Goal: Task Accomplishment & Management: Manage account settings

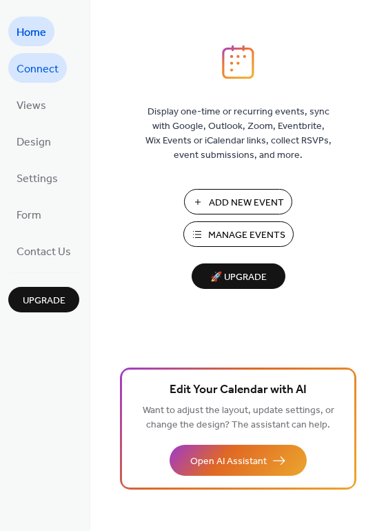
click at [45, 70] on span "Connect" at bounding box center [38, 69] width 42 height 21
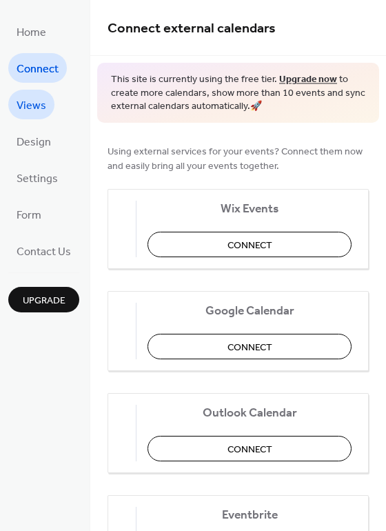
click at [34, 108] on span "Views" at bounding box center [32, 105] width 30 height 21
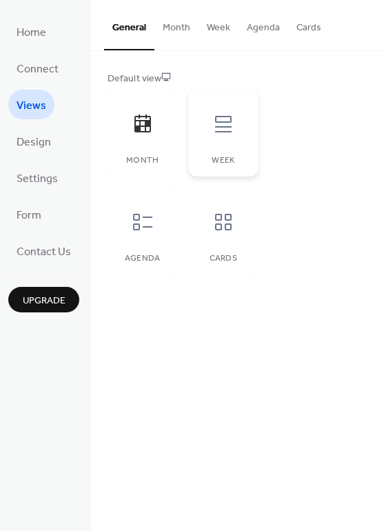
click at [215, 146] on div "Week" at bounding box center [223, 133] width 70 height 87
click at [150, 241] on div at bounding box center [142, 221] width 41 height 41
click at [234, 237] on div at bounding box center [223, 221] width 41 height 41
click at [234, 168] on div "Week" at bounding box center [223, 133] width 70 height 87
click at [160, 163] on div "Month" at bounding box center [142, 161] width 42 height 10
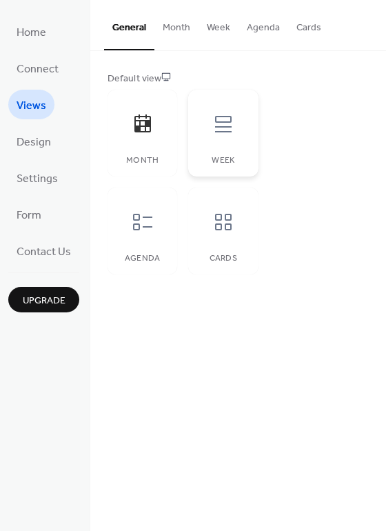
click at [208, 158] on div "Week" at bounding box center [223, 161] width 42 height 10
click at [39, 134] on span "Design" at bounding box center [34, 142] width 34 height 21
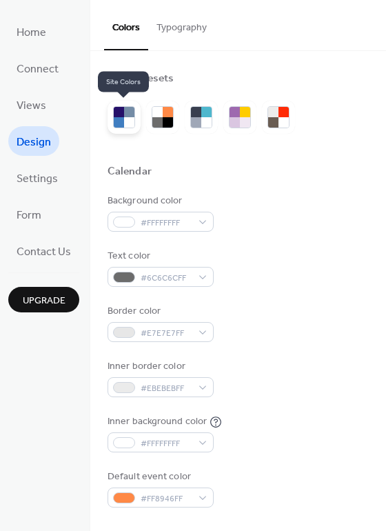
click at [124, 120] on div at bounding box center [129, 122] width 10 height 10
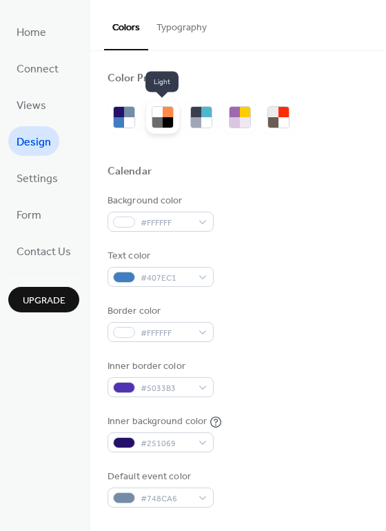
click at [146, 120] on div at bounding box center [162, 117] width 33 height 33
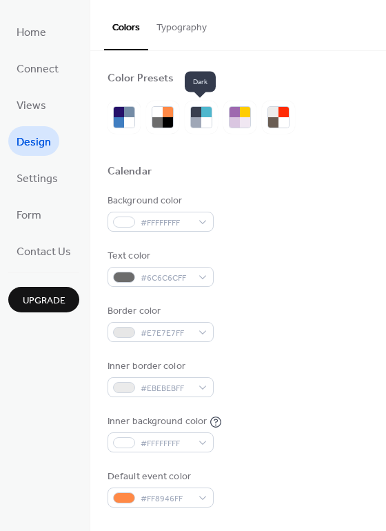
click at [187, 120] on div at bounding box center [201, 117] width 33 height 33
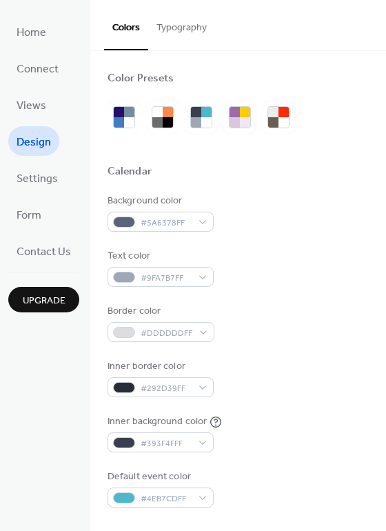
click at [223, 120] on div at bounding box center [239, 117] width 33 height 33
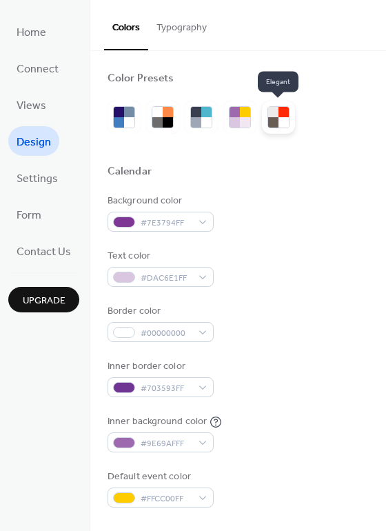
click at [280, 120] on div at bounding box center [284, 122] width 10 height 10
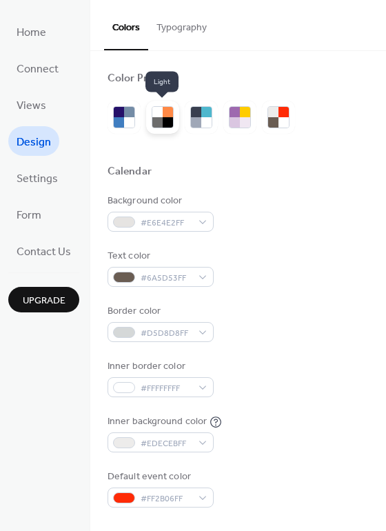
click at [166, 123] on div at bounding box center [168, 122] width 10 height 10
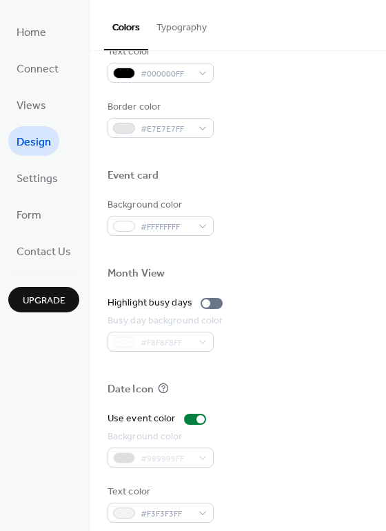
scroll to position [590, 0]
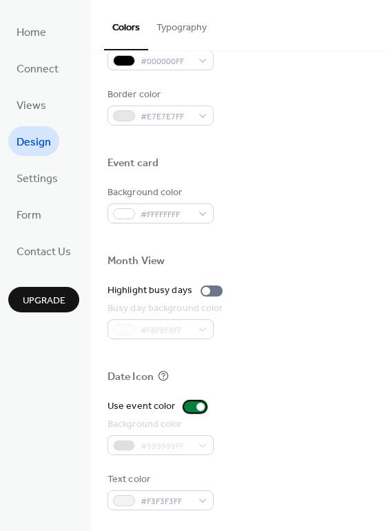
click at [199, 404] on div at bounding box center [201, 407] width 8 height 8
click at [200, 406] on div at bounding box center [195, 406] width 22 height 11
click at [205, 290] on div at bounding box center [206, 291] width 8 height 8
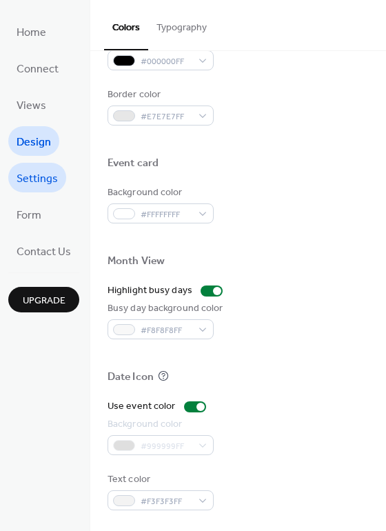
click at [29, 173] on span "Settings" at bounding box center [37, 178] width 41 height 21
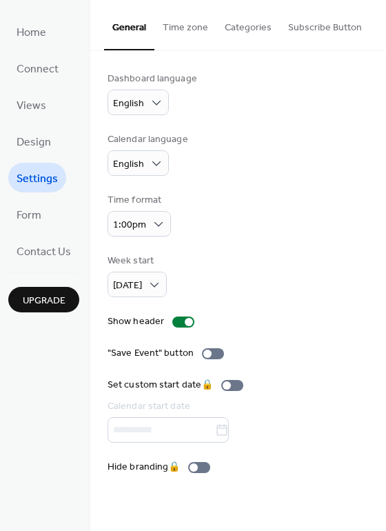
click at [178, 28] on button "Time zone" at bounding box center [185, 24] width 62 height 49
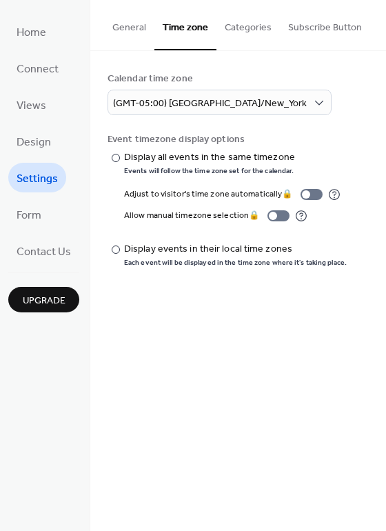
drag, startPoint x: 242, startPoint y: 10, endPoint x: 243, endPoint y: 26, distance: 16.6
click at [242, 12] on button "Categories" at bounding box center [248, 24] width 63 height 49
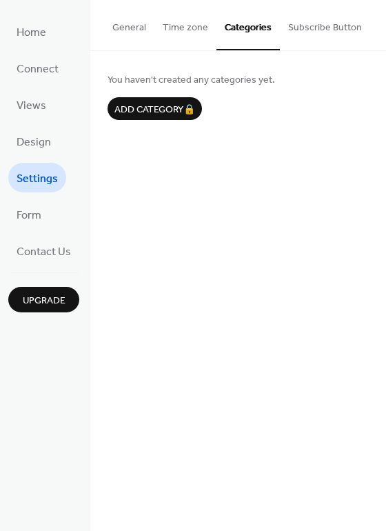
click at [289, 30] on button "Subscribe Button" at bounding box center [325, 24] width 90 height 49
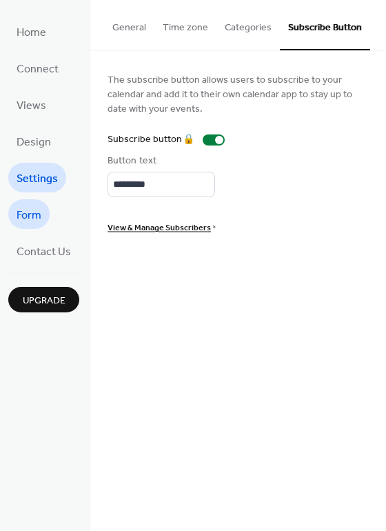
click at [40, 211] on span "Form" at bounding box center [29, 215] width 25 height 21
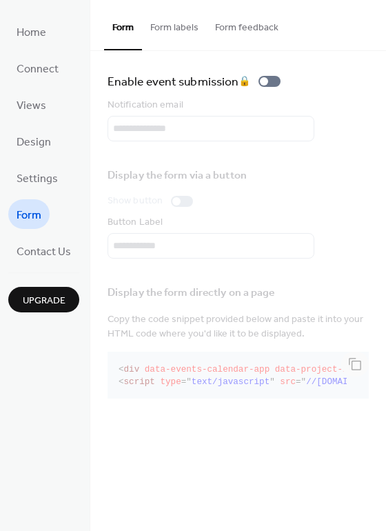
click at [172, 23] on button "Form labels" at bounding box center [174, 24] width 65 height 49
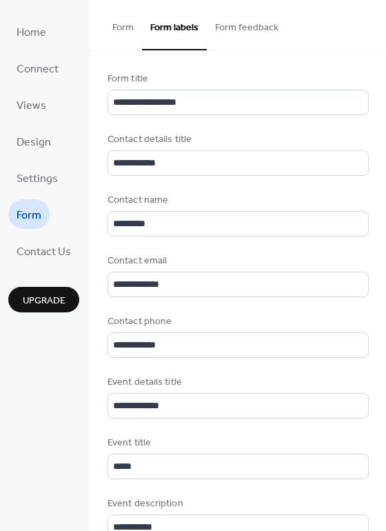
click at [235, 31] on button "Form feedback" at bounding box center [247, 24] width 80 height 49
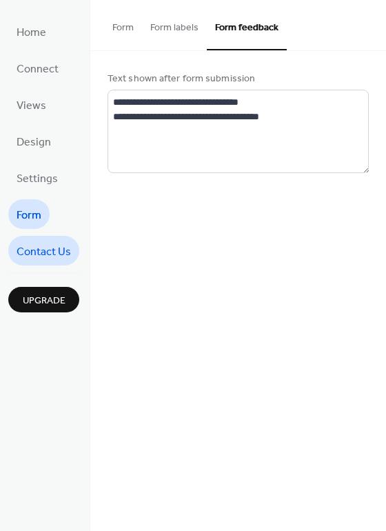
click at [57, 251] on span "Contact Us" at bounding box center [44, 251] width 54 height 21
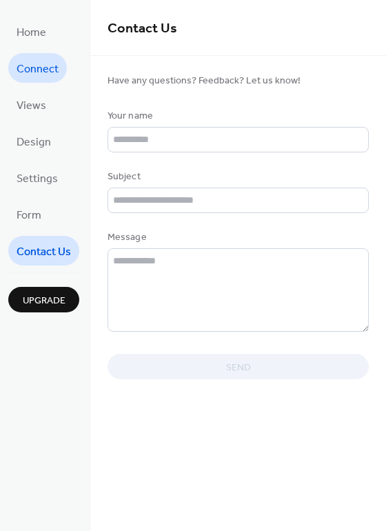
click at [38, 71] on span "Connect" at bounding box center [38, 69] width 42 height 21
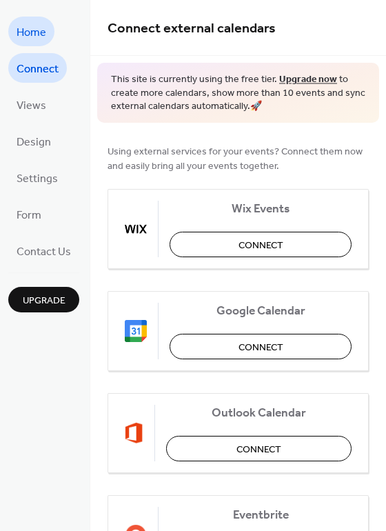
click at [32, 35] on span "Home" at bounding box center [32, 32] width 30 height 21
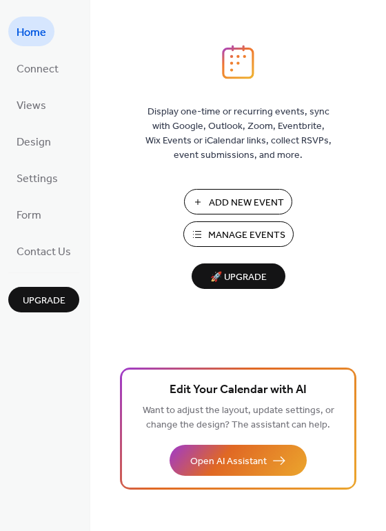
click at [247, 231] on span "Manage Events" at bounding box center [246, 235] width 77 height 14
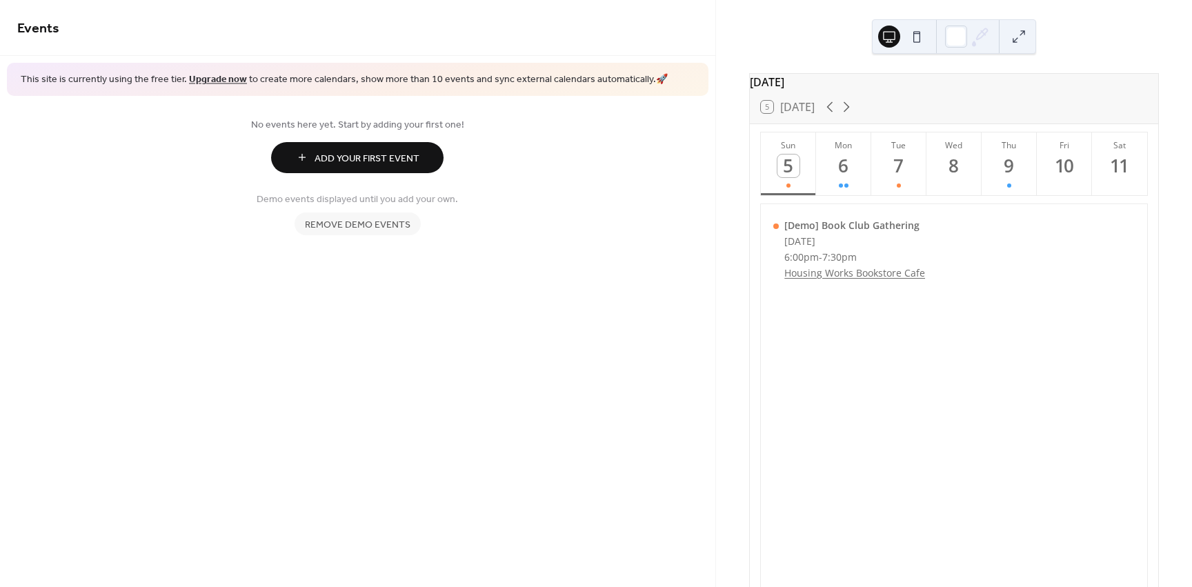
click at [339, 222] on span "Remove demo events" at bounding box center [357, 224] width 105 height 14
click at [402, 161] on span "Add Your First Event" at bounding box center [366, 158] width 105 height 14
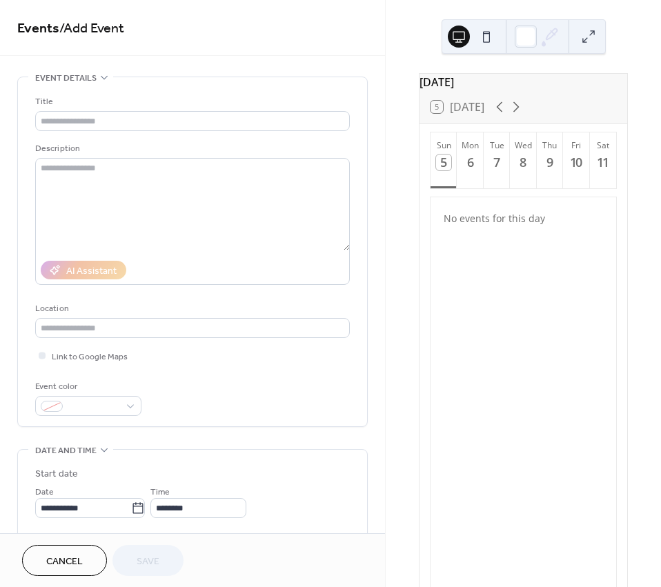
click at [250, 81] on div "Title Description AI Assistant Location Link to Google Maps Event color" at bounding box center [192, 251] width 314 height 349
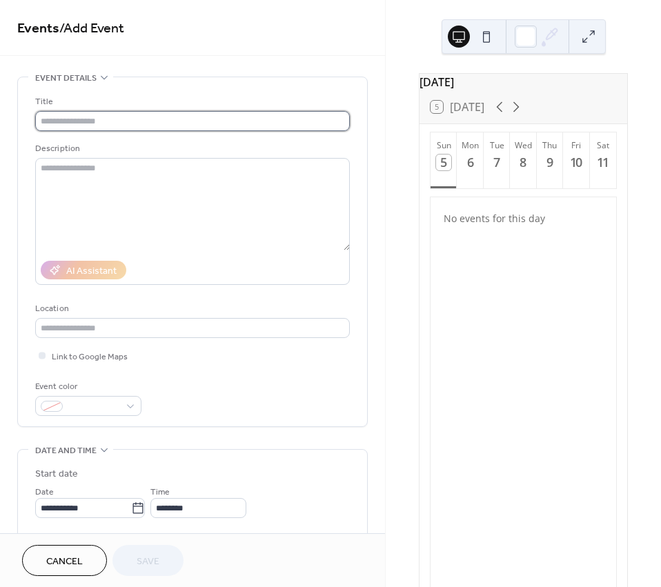
click at [106, 124] on input "text" at bounding box center [192, 121] width 314 height 20
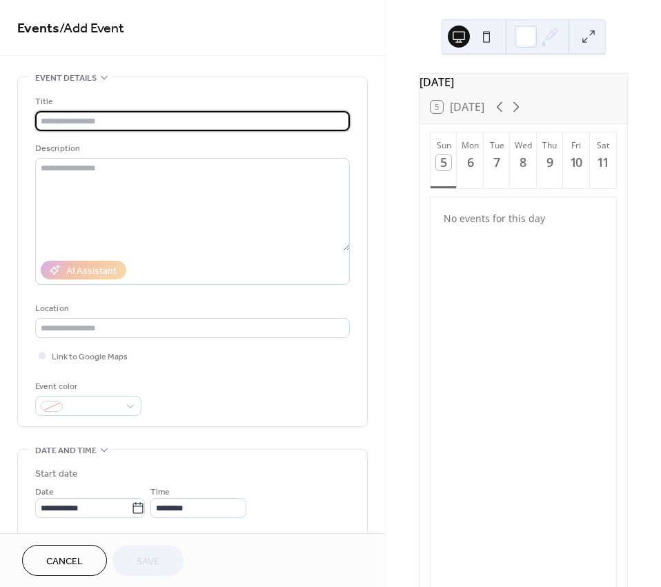
click at [106, 124] on input "text" at bounding box center [192, 121] width 314 height 20
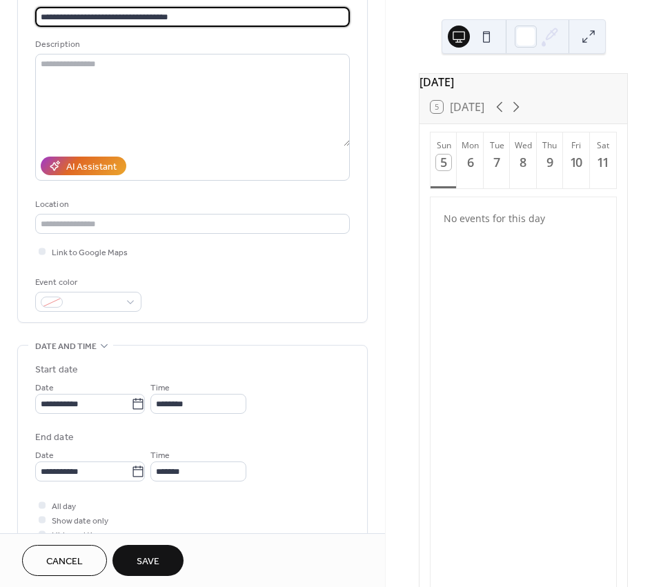
scroll to position [138, 0]
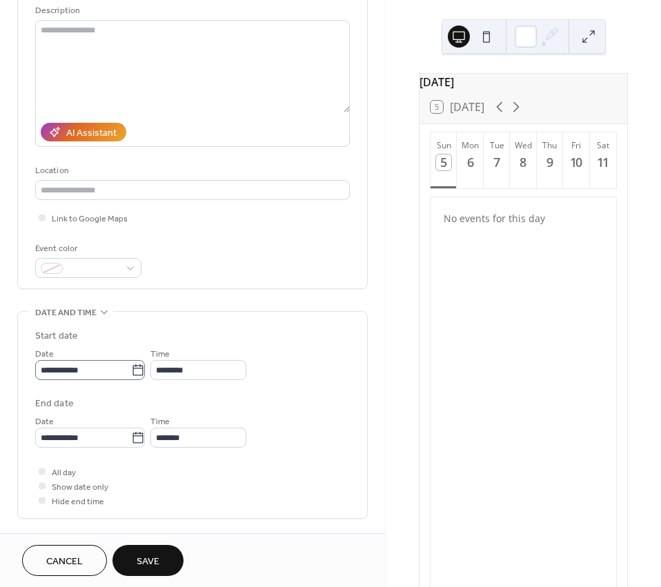
type input "**********"
click at [95, 370] on input "**********" at bounding box center [83, 370] width 96 height 20
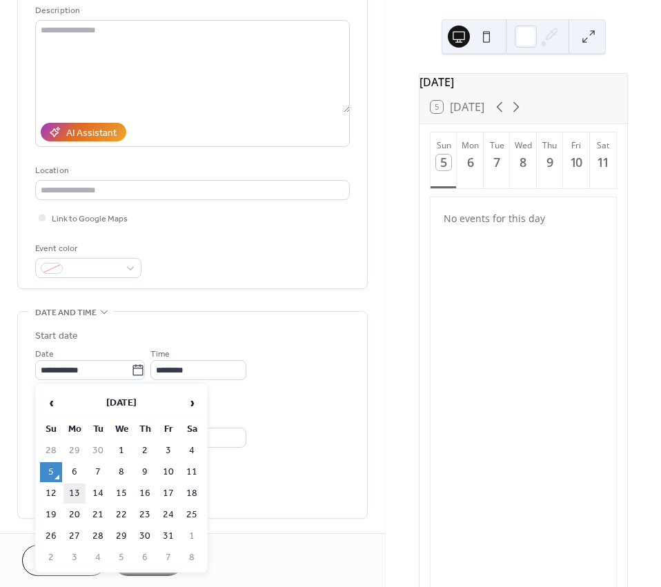
click at [74, 496] on td "13" at bounding box center [74, 493] width 22 height 20
type input "**********"
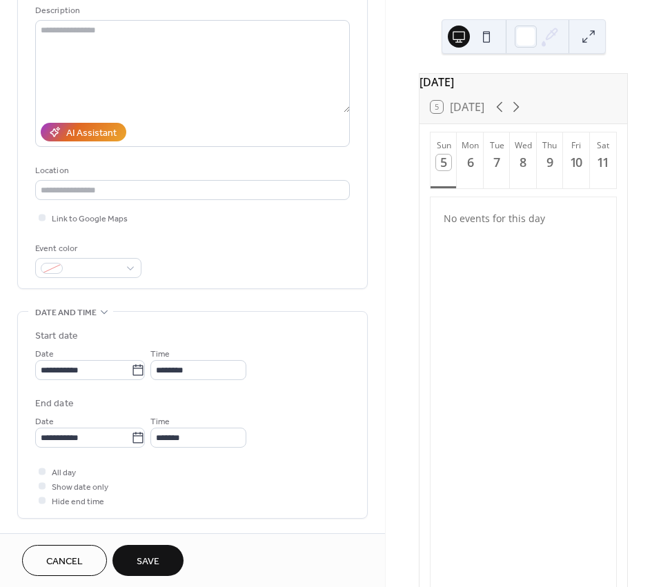
click at [304, 379] on div "**********" at bounding box center [192, 362] width 314 height 34
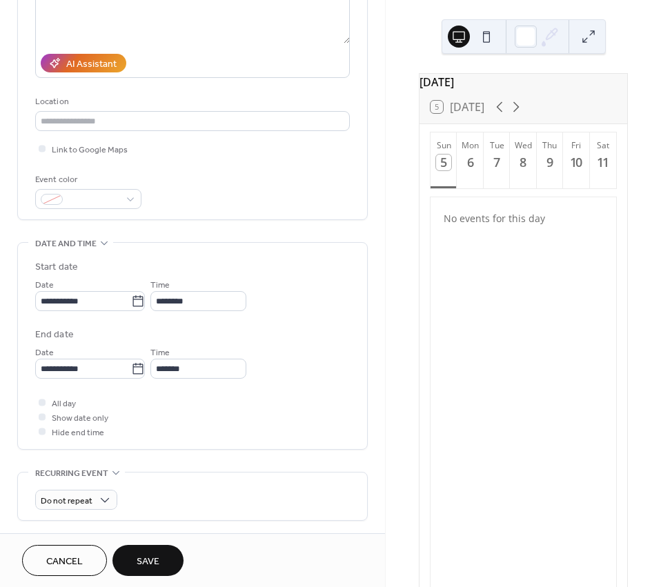
scroll to position [276, 0]
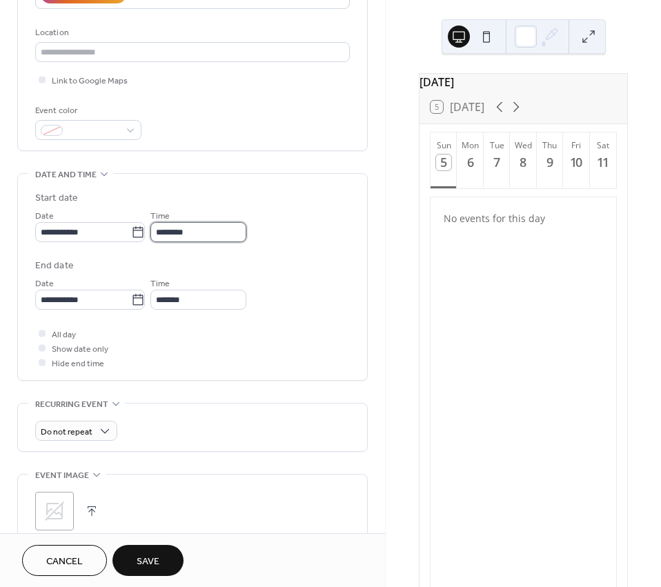
click at [223, 241] on body "**********" at bounding box center [330, 293] width 661 height 587
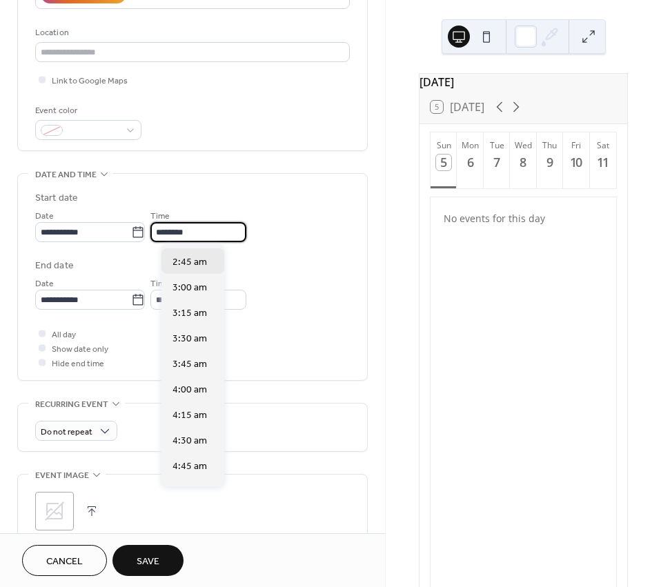
scroll to position [0, 0]
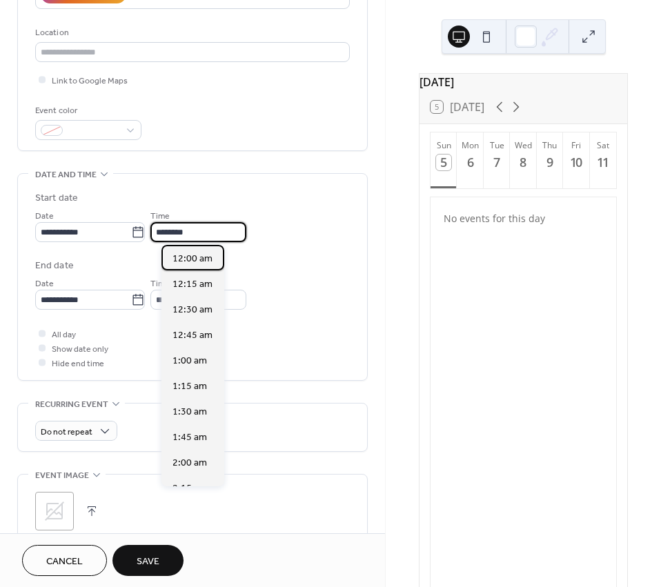
click at [197, 259] on span "12:00 am" at bounding box center [192, 259] width 40 height 14
type input "********"
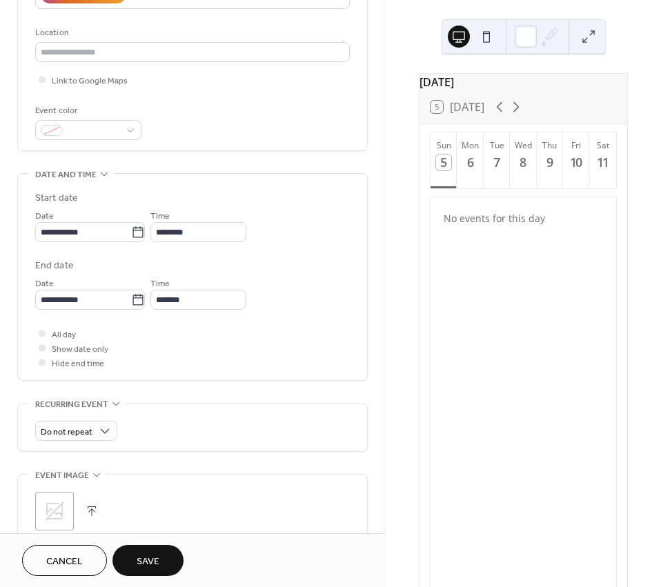
click at [195, 256] on div "**********" at bounding box center [192, 250] width 314 height 119
click at [285, 254] on div "**********" at bounding box center [192, 250] width 314 height 119
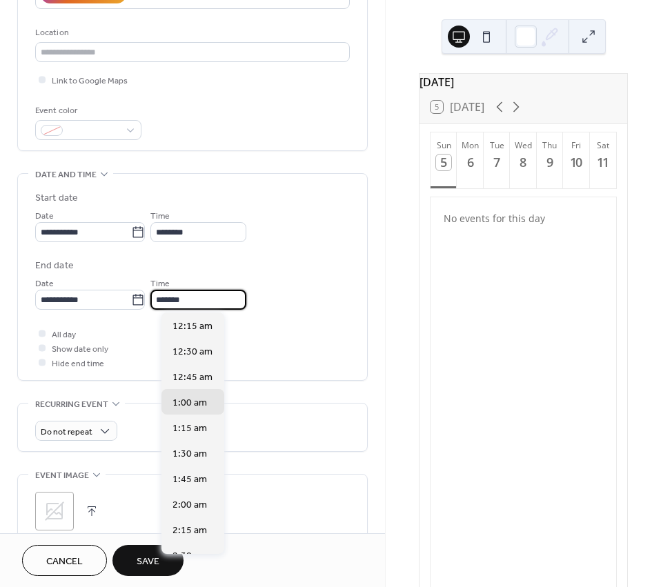
click at [202, 298] on input "*******" at bounding box center [198, 300] width 96 height 20
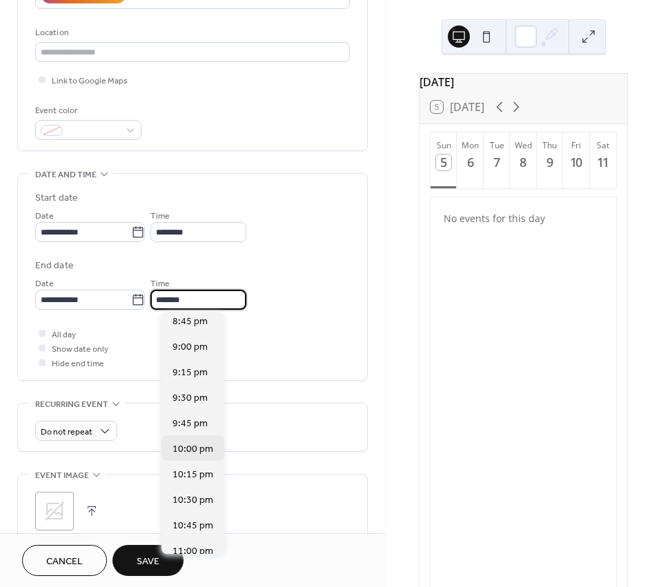
scroll to position [2182, 0]
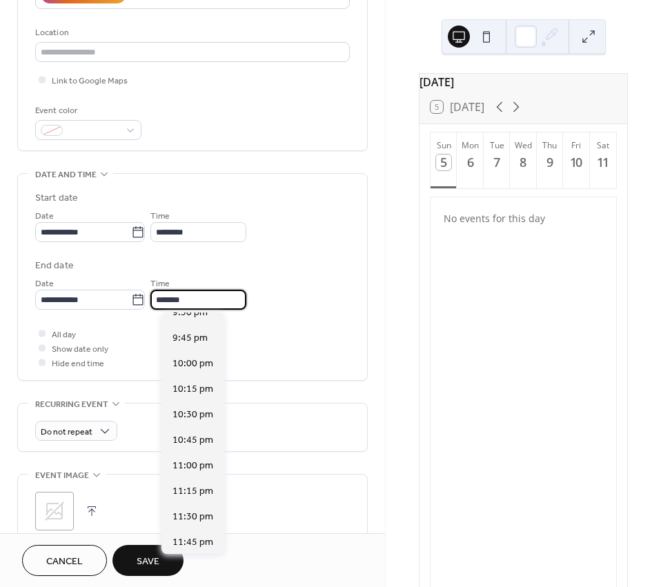
drag, startPoint x: 210, startPoint y: 296, endPoint x: 158, endPoint y: 297, distance: 51.7
click at [158, 297] on div "**********" at bounding box center [192, 292] width 314 height 34
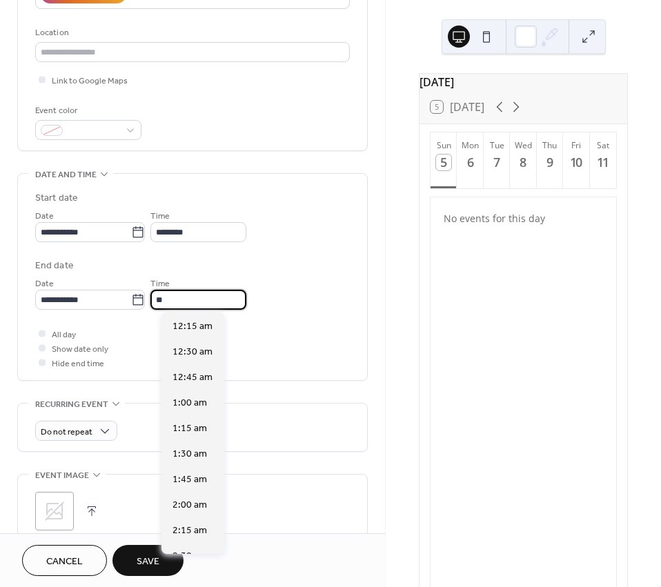
scroll to position [1097, 0]
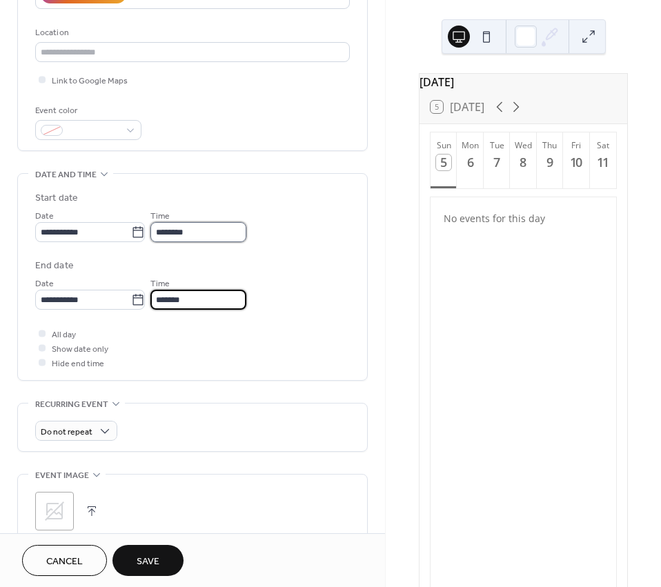
click at [223, 234] on input "********" at bounding box center [198, 232] width 96 height 20
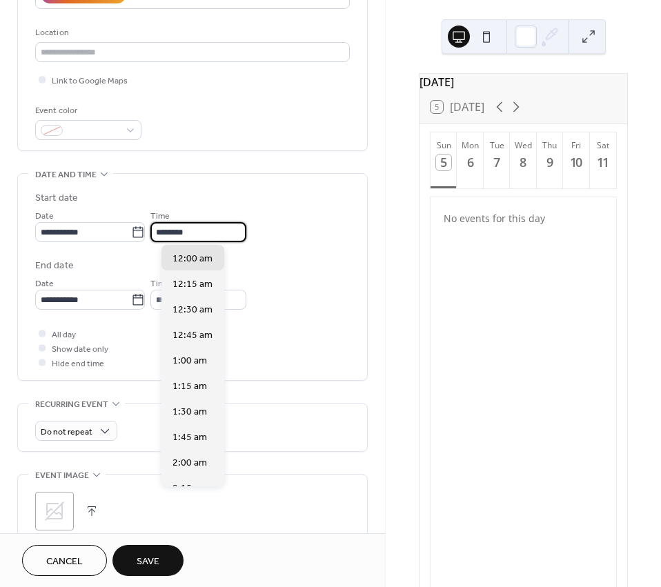
click at [262, 261] on label "End date" at bounding box center [192, 266] width 314 height 14
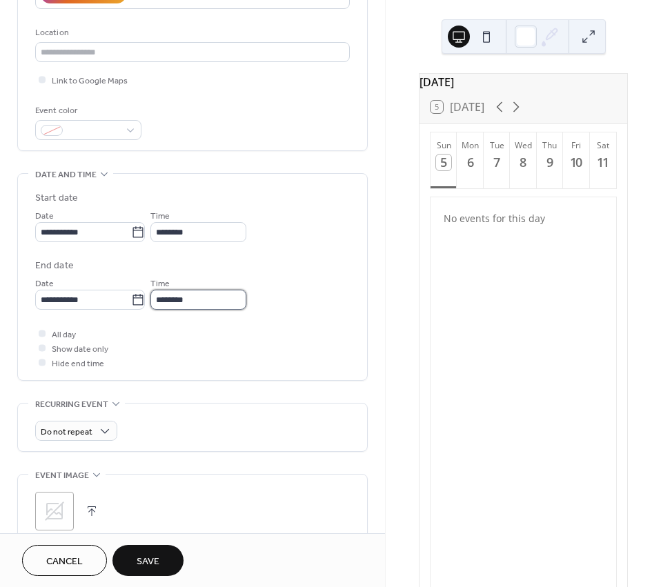
click at [203, 299] on input "********" at bounding box center [198, 300] width 96 height 20
type input "********"
click at [44, 332] on div at bounding box center [42, 333] width 7 height 7
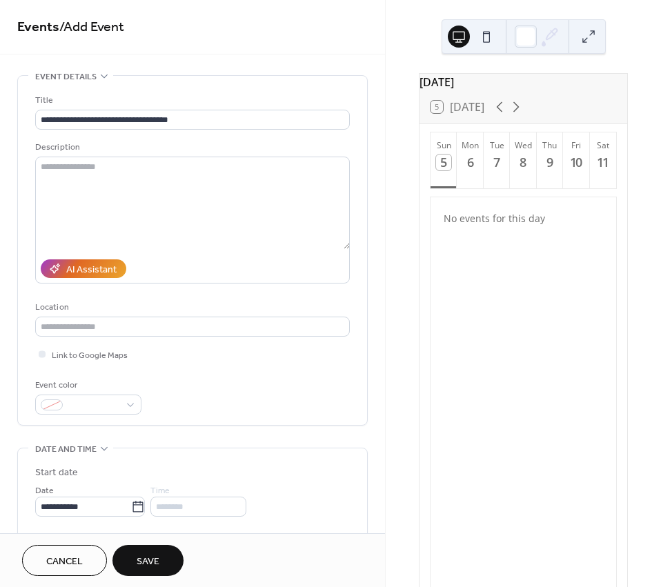
scroll to position [0, 0]
click at [152, 564] on span "Save" at bounding box center [148, 561] width 23 height 14
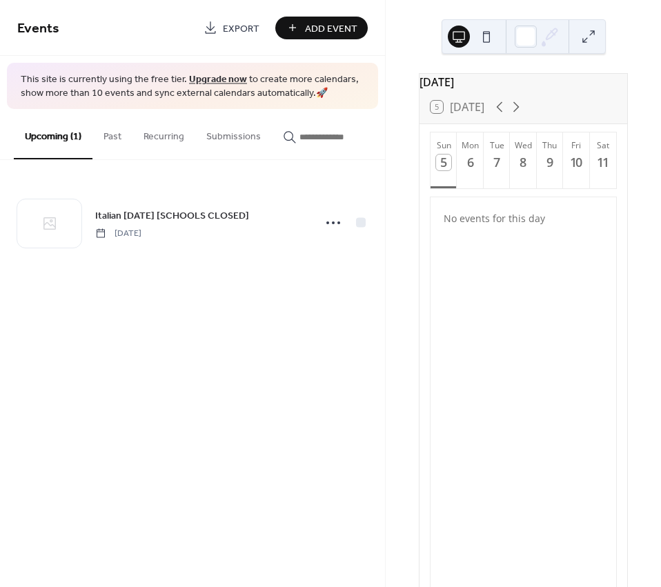
click at [177, 340] on div "Events Export Add Event This site is currently using the free tier. Upgrade now…" at bounding box center [192, 293] width 385 height 587
click at [320, 26] on span "Add Event" at bounding box center [331, 28] width 52 height 14
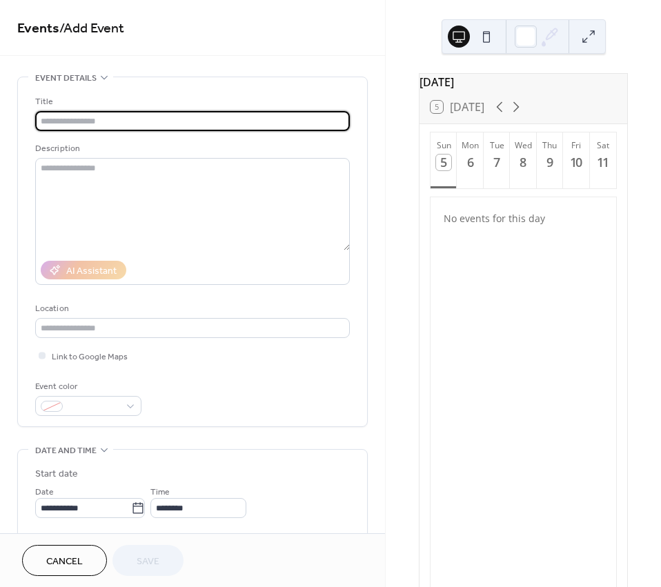
click at [175, 119] on input "text" at bounding box center [192, 121] width 314 height 20
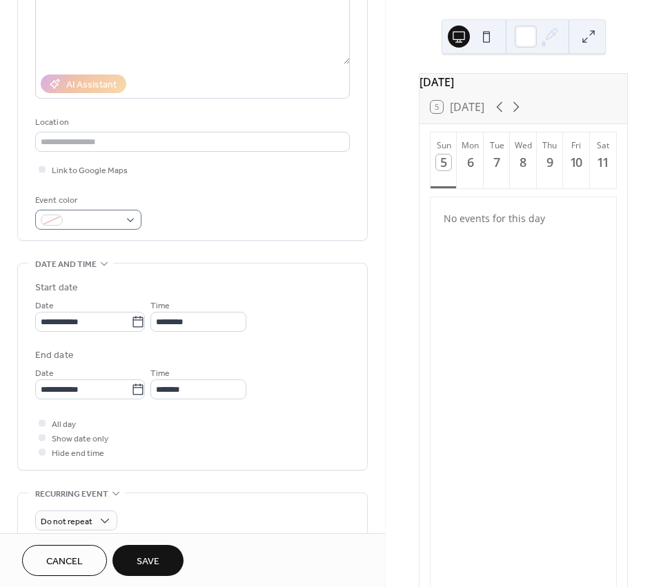
scroll to position [276, 0]
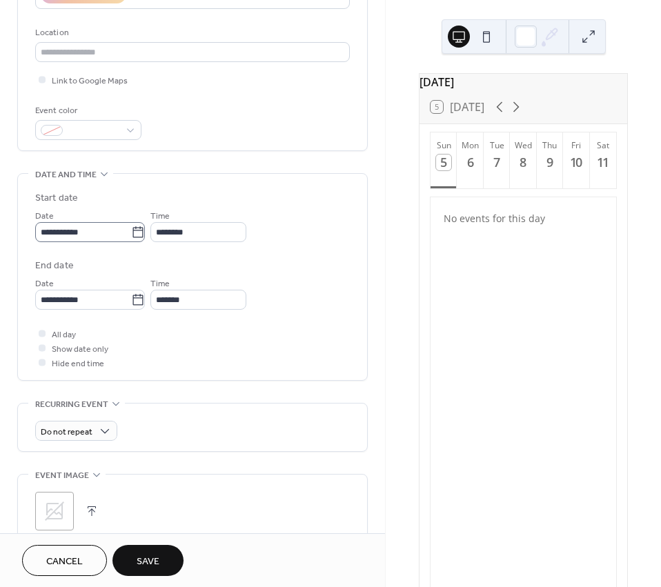
type input "******"
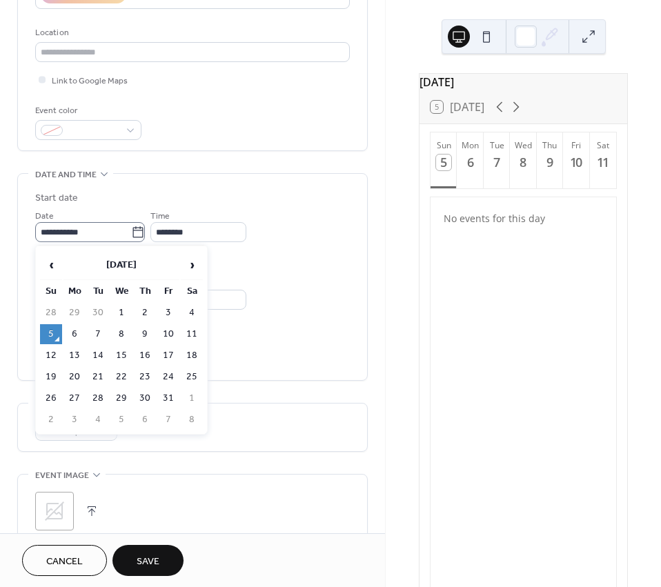
click at [145, 234] on icon at bounding box center [138, 232] width 14 height 14
click at [131, 234] on input "**********" at bounding box center [83, 232] width 96 height 20
click at [77, 374] on td "20" at bounding box center [74, 377] width 22 height 20
type input "**********"
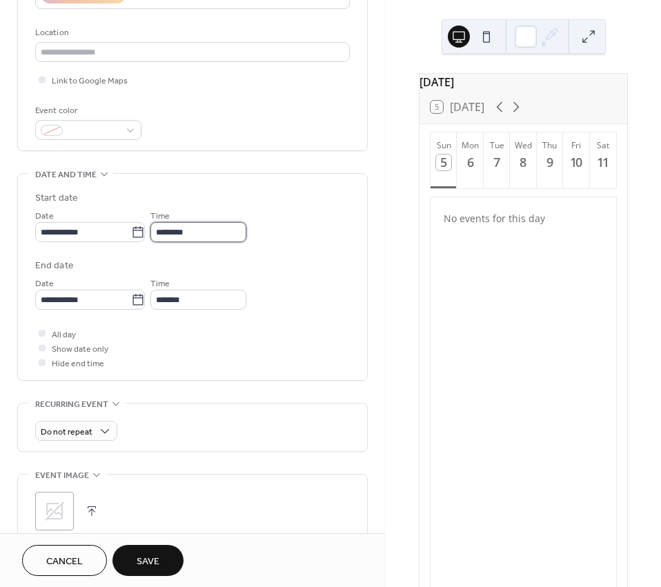
click at [212, 228] on input "********" at bounding box center [198, 232] width 96 height 20
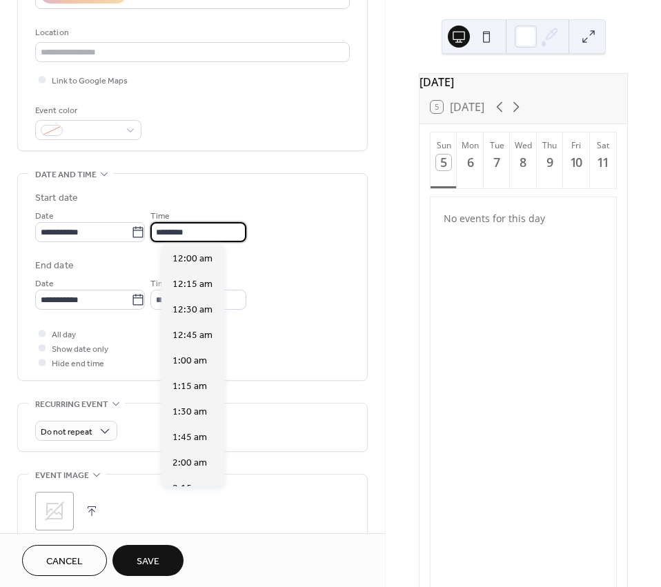
scroll to position [1225, 0]
click at [42, 332] on div at bounding box center [42, 333] width 7 height 7
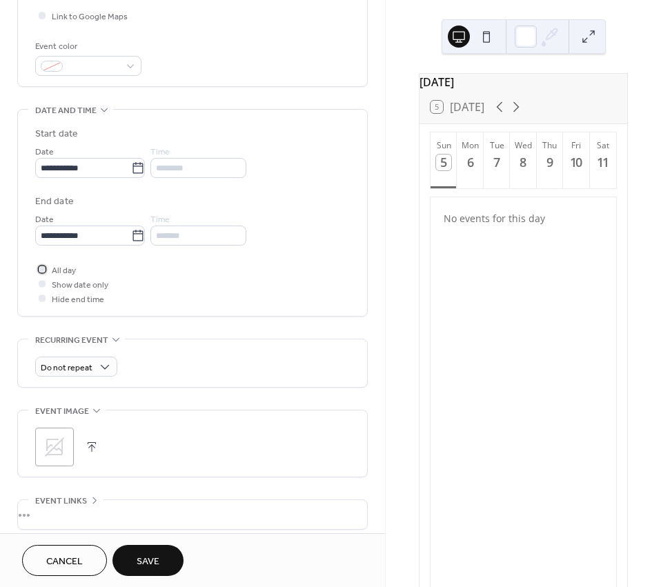
scroll to position [455, 0]
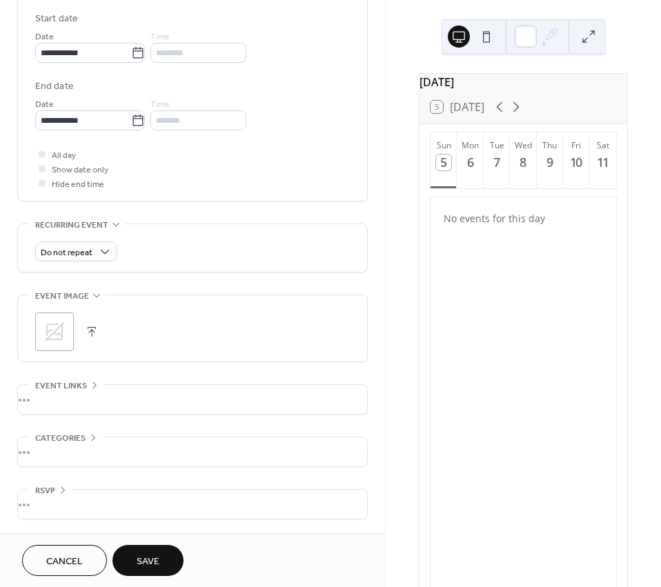
click at [175, 556] on button "Save" at bounding box center [147, 560] width 71 height 31
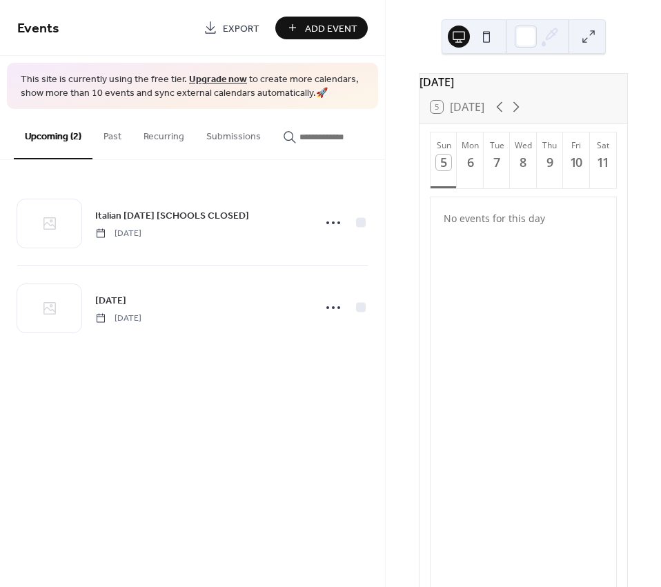
click at [179, 414] on div "Events Export Add Event This site is currently using the free tier. Upgrade now…" at bounding box center [192, 293] width 385 height 587
click at [323, 33] on span "Add Event" at bounding box center [331, 28] width 52 height 14
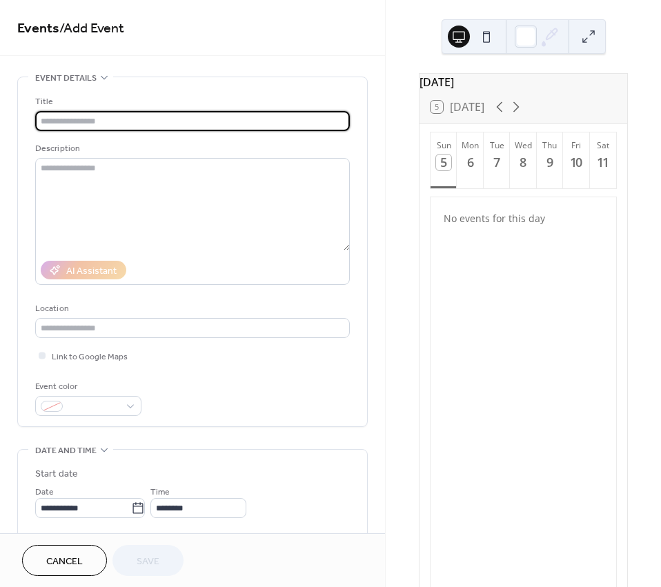
click at [197, 119] on input "text" at bounding box center [192, 121] width 314 height 20
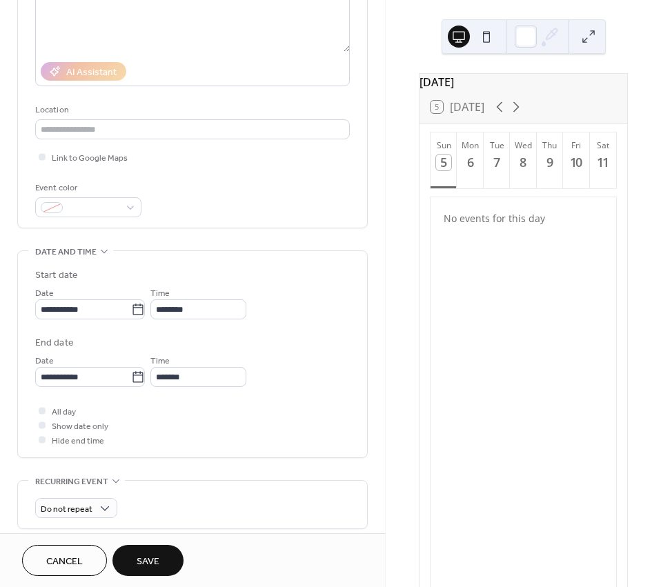
scroll to position [207, 0]
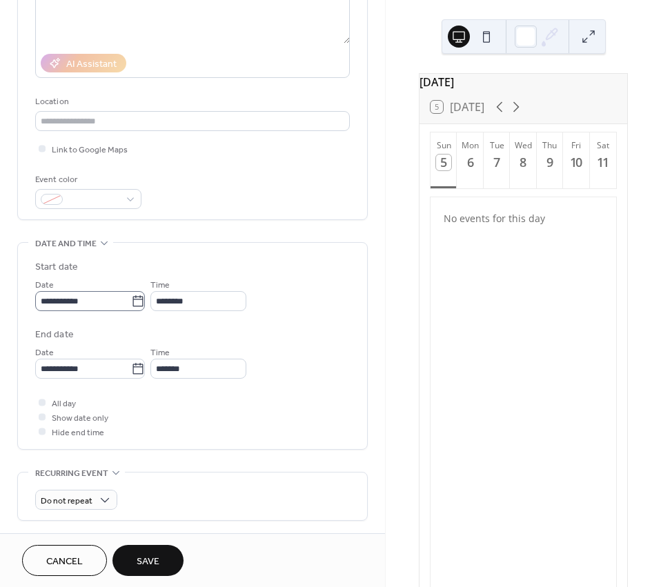
type input "**********"
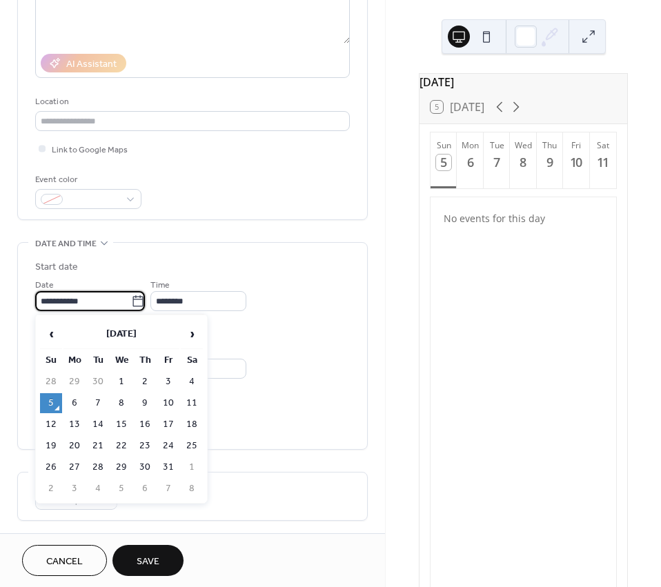
click at [121, 306] on input "**********" at bounding box center [83, 301] width 96 height 20
click at [116, 427] on td "15" at bounding box center [121, 424] width 22 height 20
type input "**********"
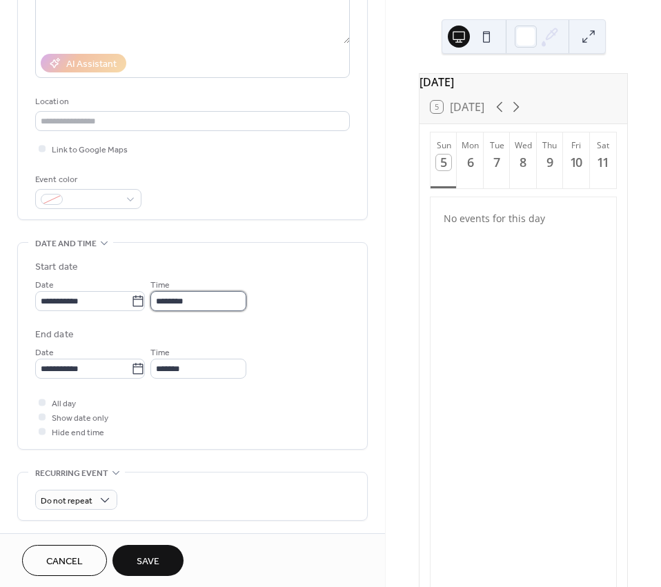
click at [200, 303] on input "********" at bounding box center [198, 301] width 96 height 20
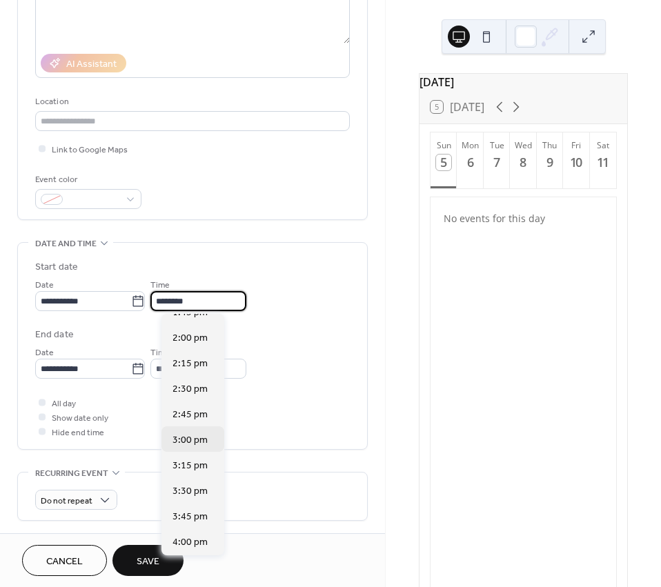
scroll to position [1707, 0]
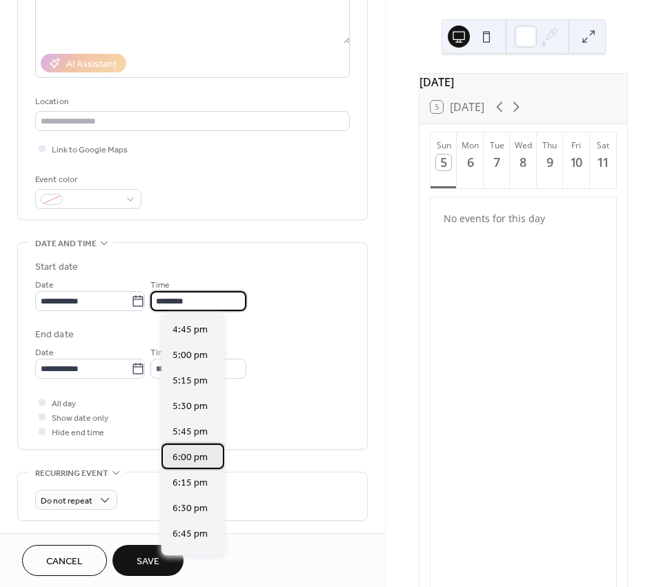
click at [197, 461] on span "6:00 pm" at bounding box center [189, 457] width 35 height 14
type input "*******"
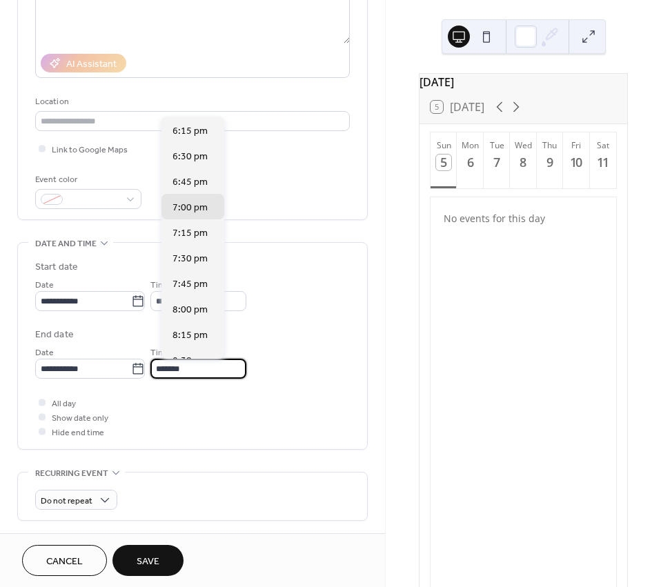
click at [211, 366] on input "*******" at bounding box center [198, 369] width 96 height 20
click at [203, 310] on span "8:00 pm" at bounding box center [189, 310] width 35 height 14
type input "*******"
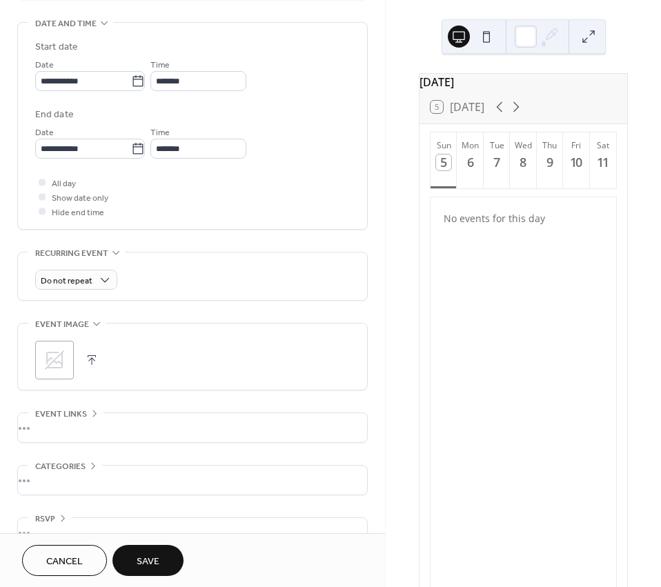
scroll to position [455, 0]
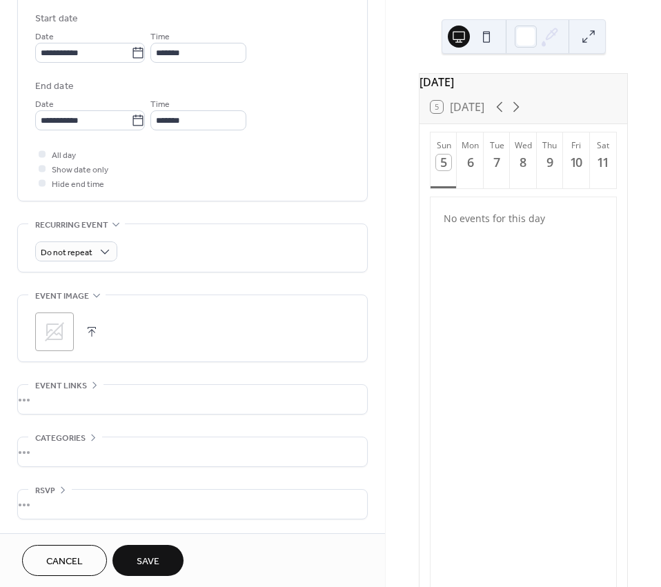
click at [154, 554] on span "Save" at bounding box center [148, 561] width 23 height 14
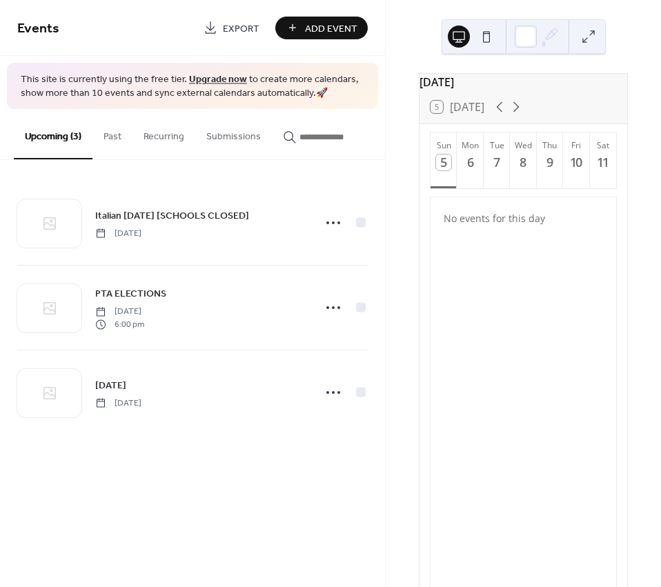
click at [301, 30] on button "Add Event" at bounding box center [321, 28] width 92 height 23
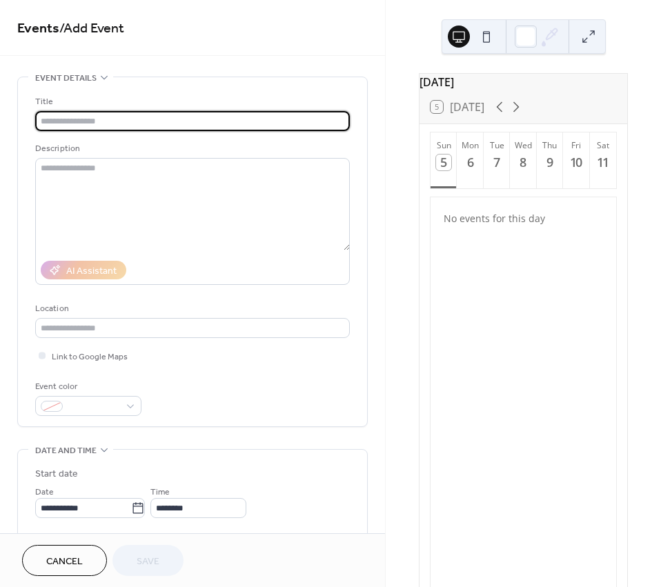
click at [116, 121] on input "text" at bounding box center [192, 121] width 314 height 20
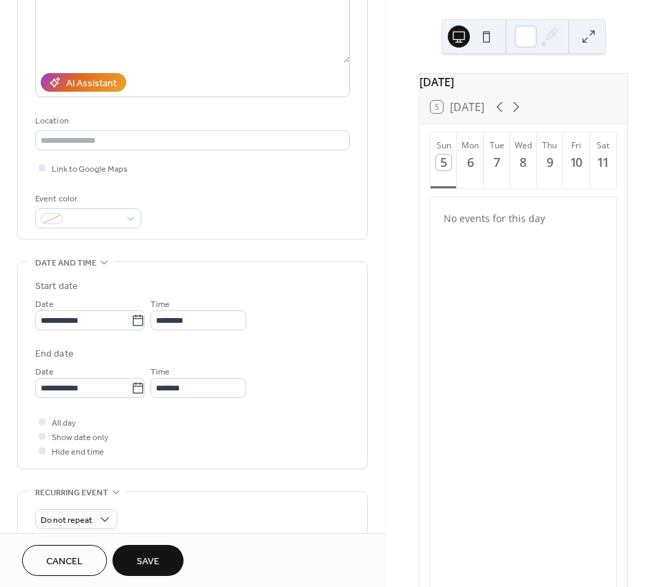
scroll to position [207, 0]
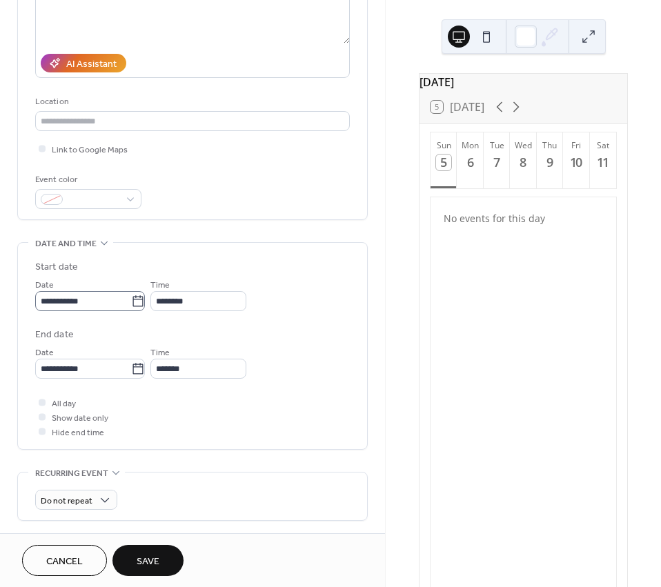
type input "**********"
click at [142, 304] on icon at bounding box center [138, 301] width 14 height 14
click at [131, 304] on input "**********" at bounding box center [83, 301] width 96 height 20
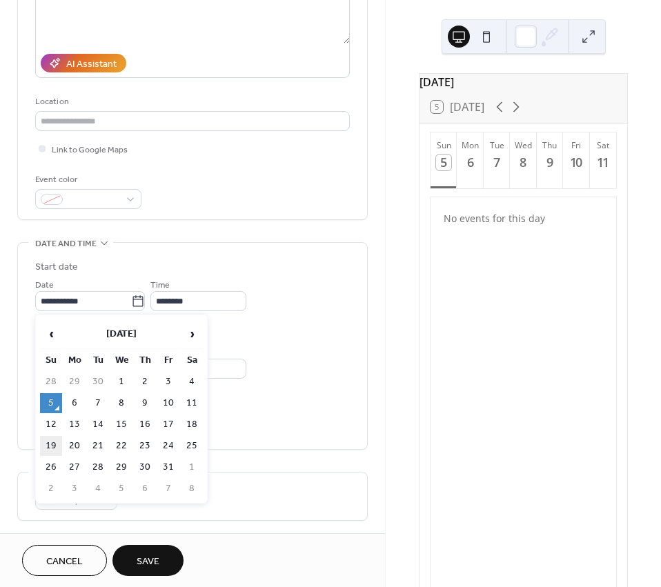
click at [48, 443] on td "19" at bounding box center [51, 446] width 22 height 20
type input "**********"
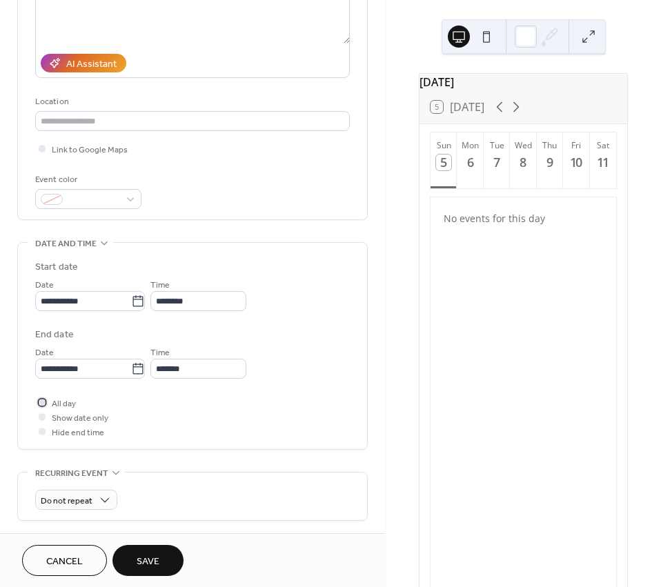
click at [43, 401] on div at bounding box center [42, 402] width 7 height 7
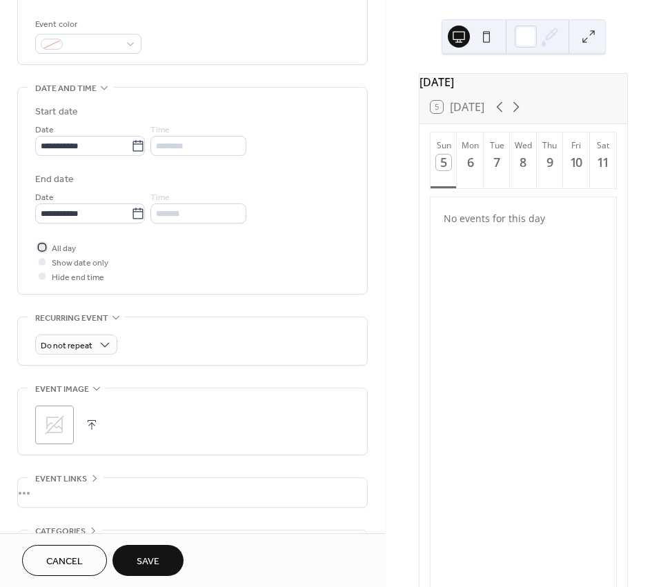
scroll to position [455, 0]
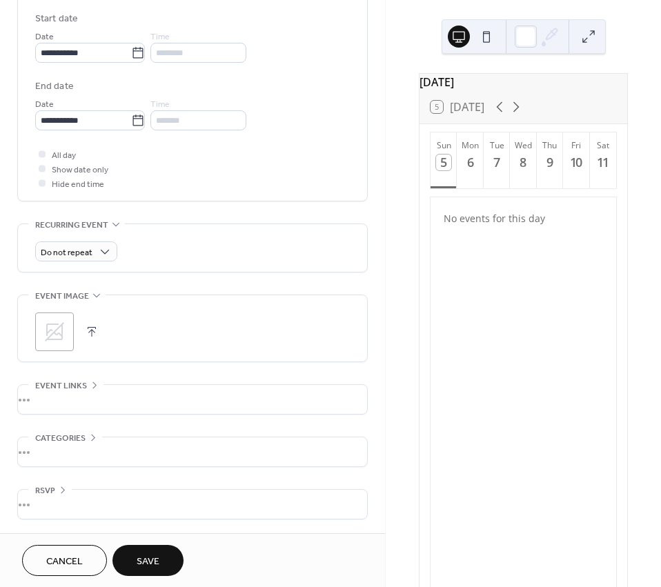
click at [156, 557] on span "Save" at bounding box center [148, 561] width 23 height 14
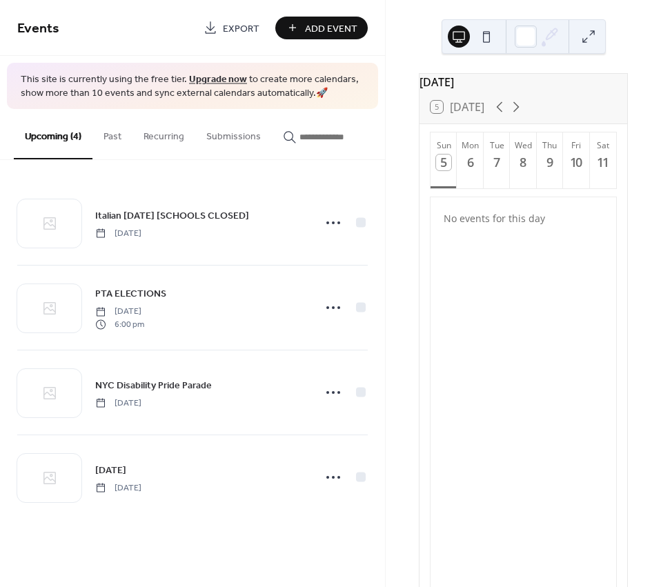
click at [301, 28] on button "Add Event" at bounding box center [321, 28] width 92 height 23
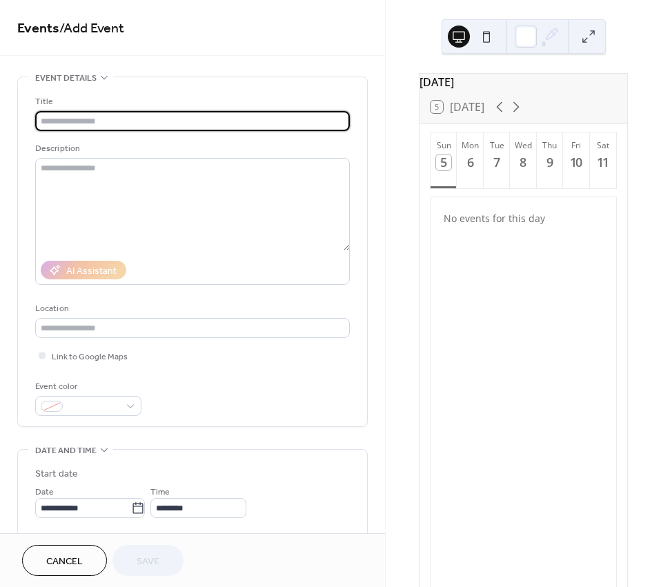
click at [94, 122] on input "text" at bounding box center [192, 121] width 314 height 20
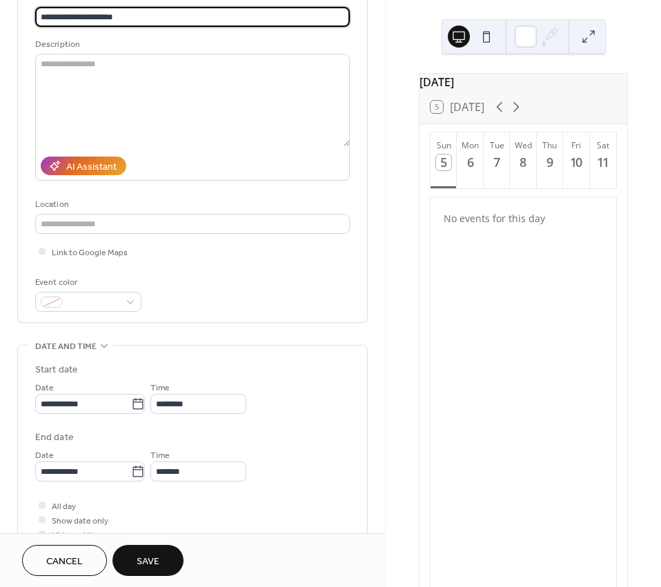
scroll to position [138, 0]
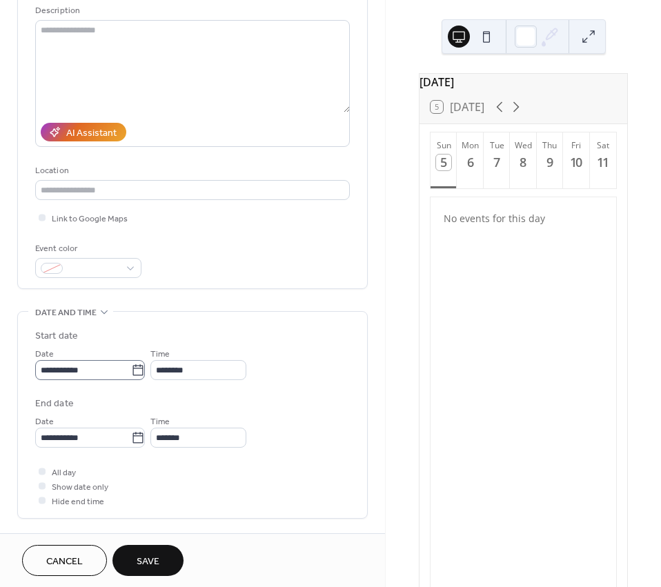
type input "**********"
click at [110, 373] on input "**********" at bounding box center [83, 370] width 96 height 20
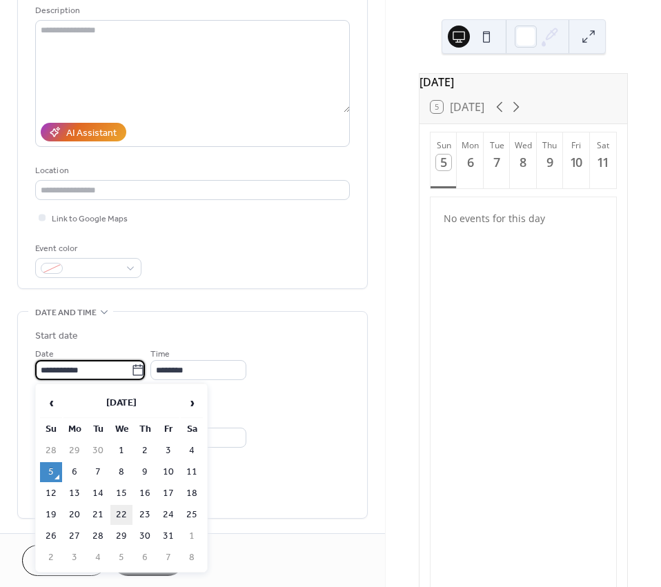
click at [128, 512] on td "22" at bounding box center [121, 515] width 22 height 20
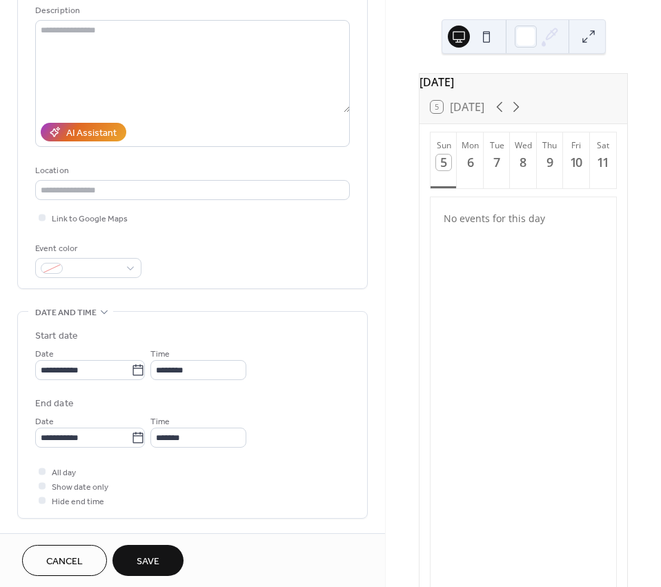
type input "**********"
click at [42, 473] on div at bounding box center [42, 471] width 7 height 7
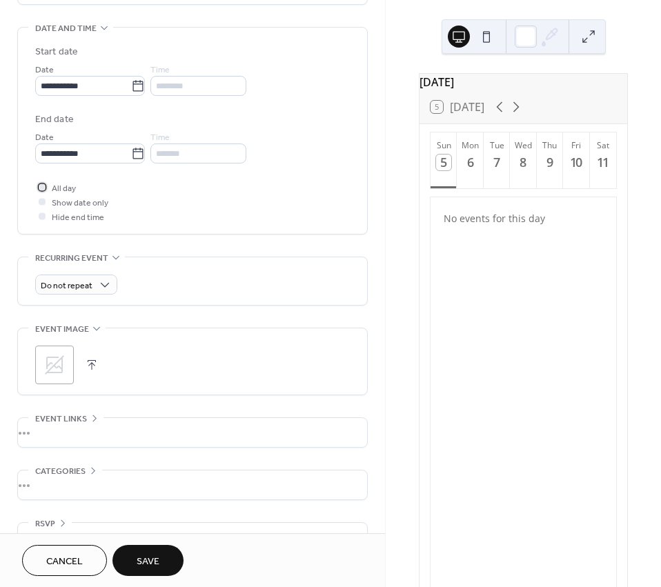
scroll to position [455, 0]
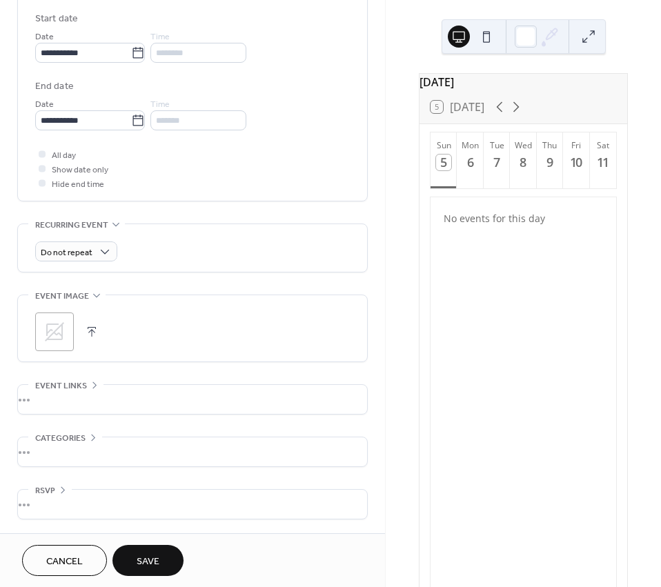
click at [157, 559] on span "Save" at bounding box center [148, 561] width 23 height 14
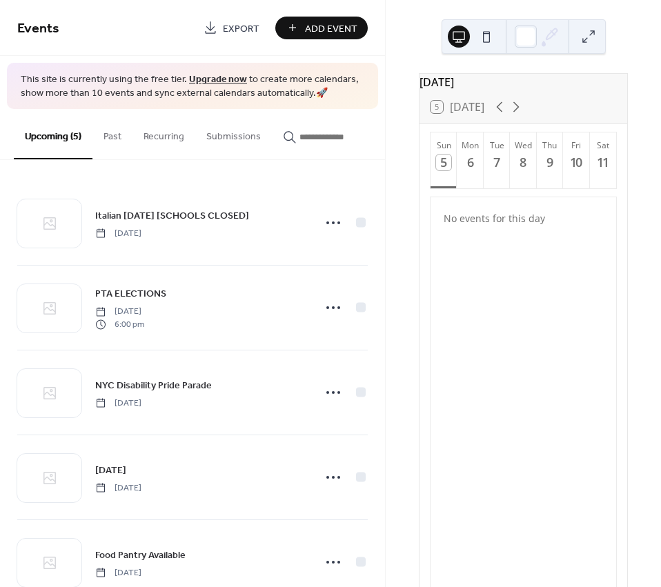
click at [325, 27] on span "Add Event" at bounding box center [331, 28] width 52 height 14
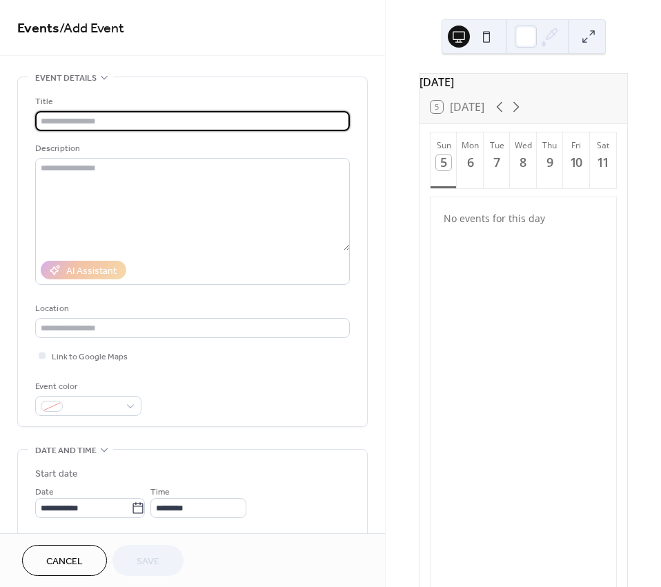
click at [140, 121] on input "text" at bounding box center [192, 121] width 314 height 20
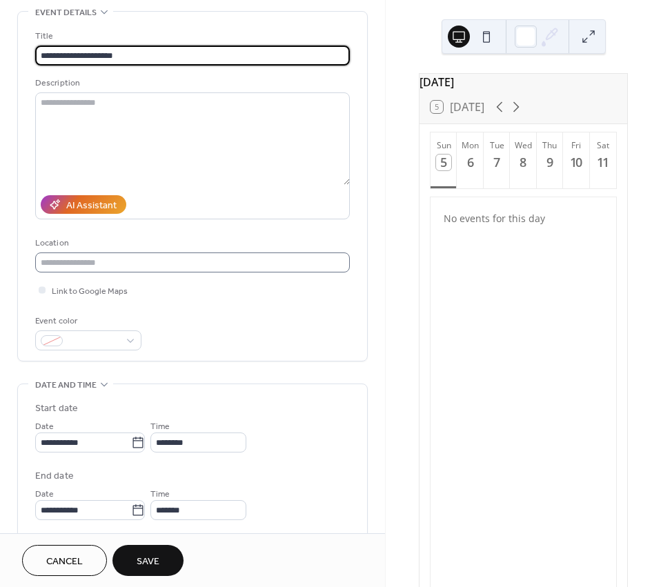
scroll to position [276, 0]
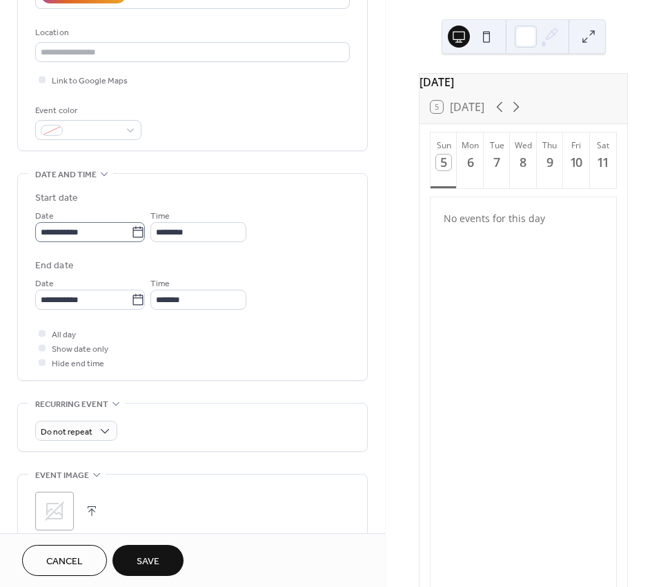
type input "**********"
click at [144, 228] on icon at bounding box center [138, 232] width 14 height 14
click at [131, 228] on input "**********" at bounding box center [83, 232] width 96 height 20
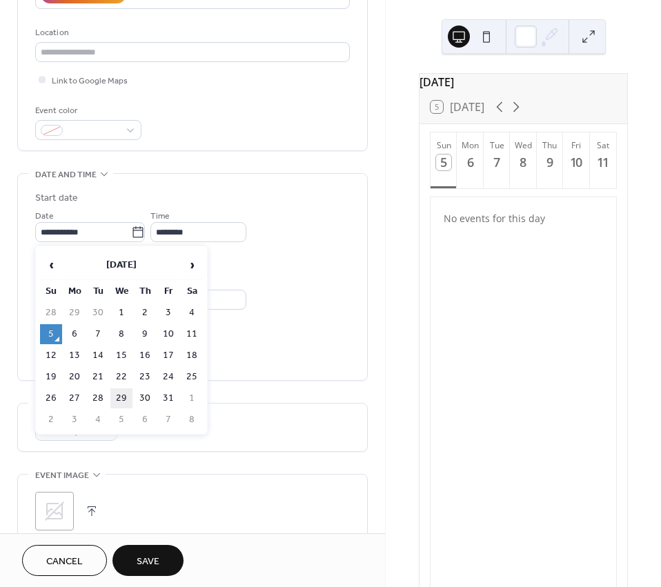
click at [128, 392] on td "29" at bounding box center [121, 398] width 22 height 20
type input "**********"
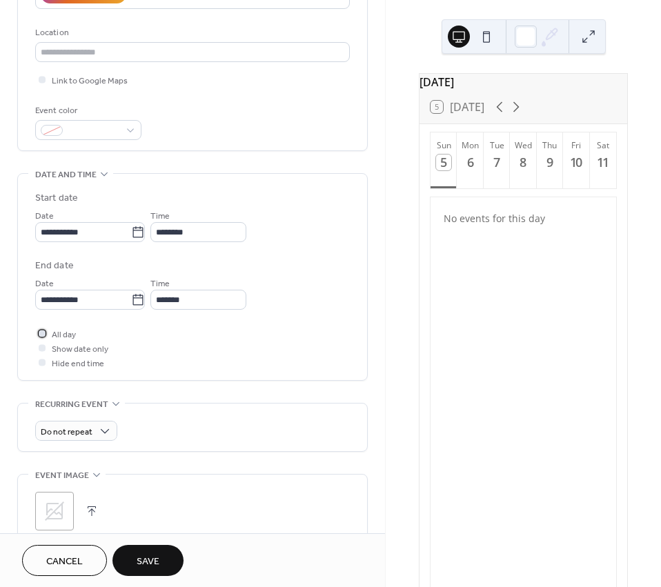
click at [45, 333] on div at bounding box center [42, 333] width 7 height 7
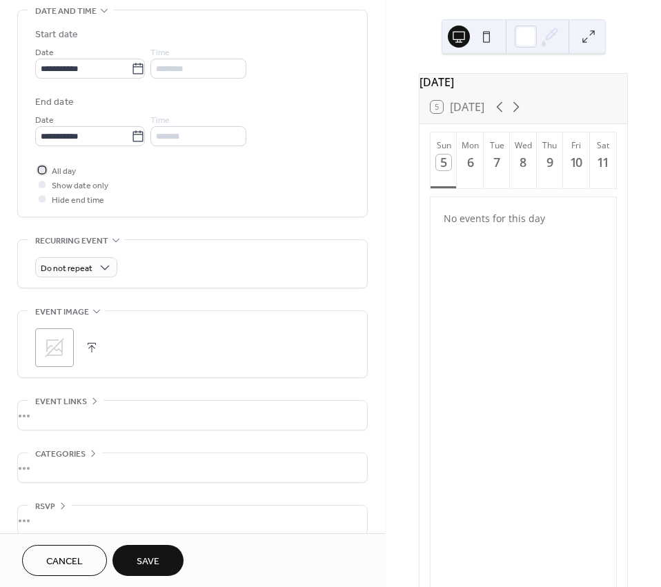
scroll to position [455, 0]
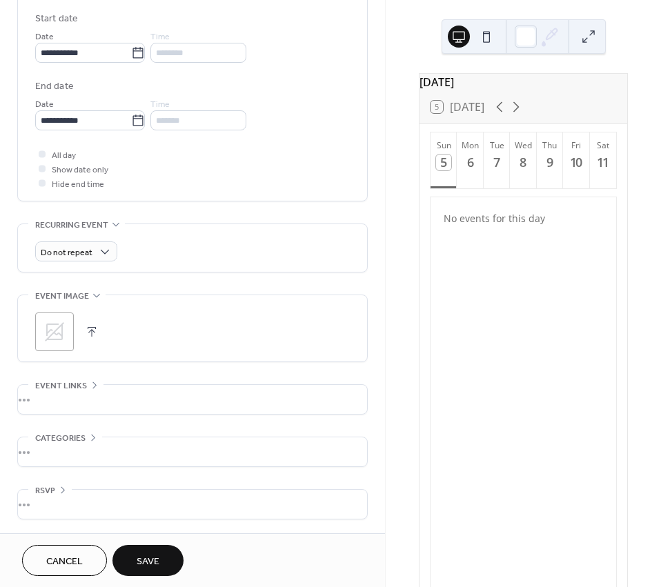
click at [143, 563] on span "Save" at bounding box center [148, 561] width 23 height 14
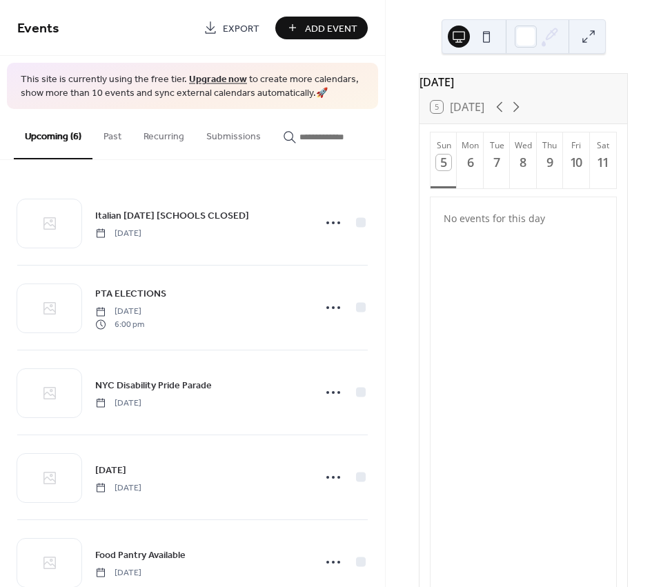
click at [320, 23] on span "Add Event" at bounding box center [331, 28] width 52 height 14
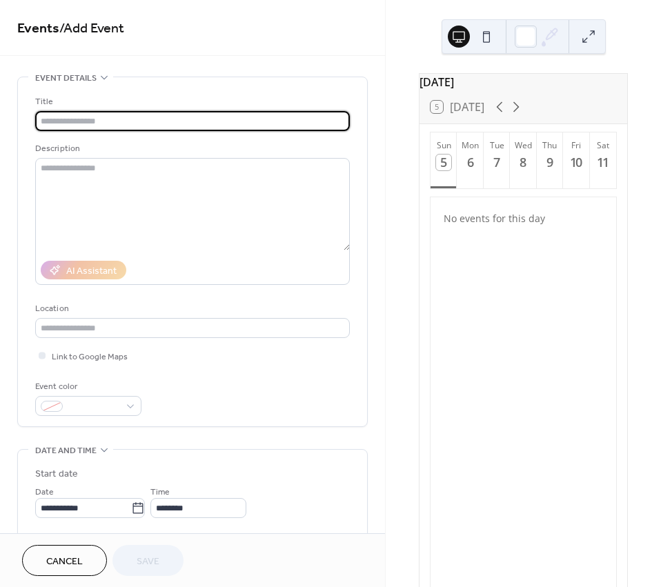
click at [161, 121] on input "text" at bounding box center [192, 121] width 314 height 20
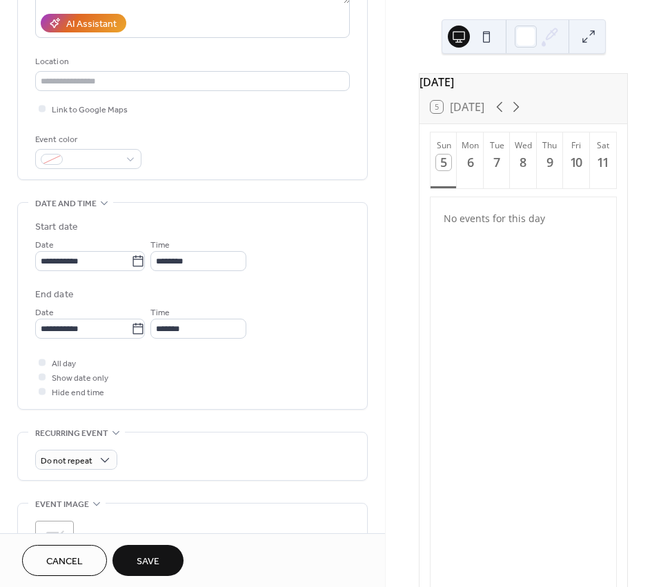
scroll to position [207, 0]
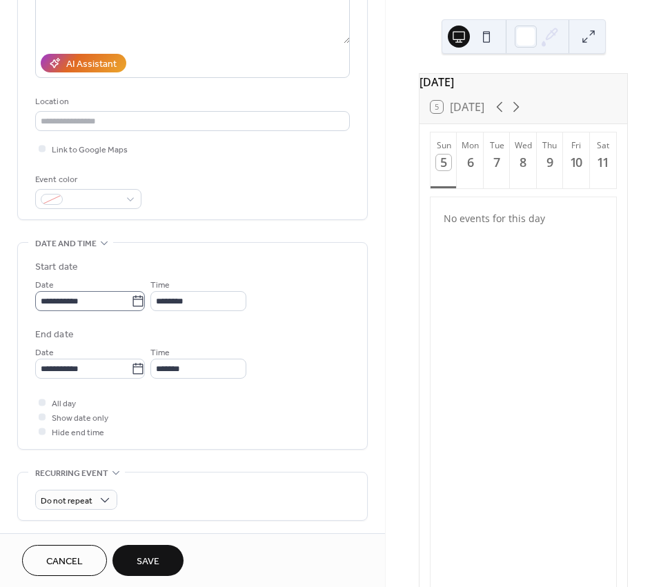
type input "**********"
click at [141, 297] on icon at bounding box center [138, 301] width 14 height 14
click at [131, 297] on input "**********" at bounding box center [83, 301] width 96 height 20
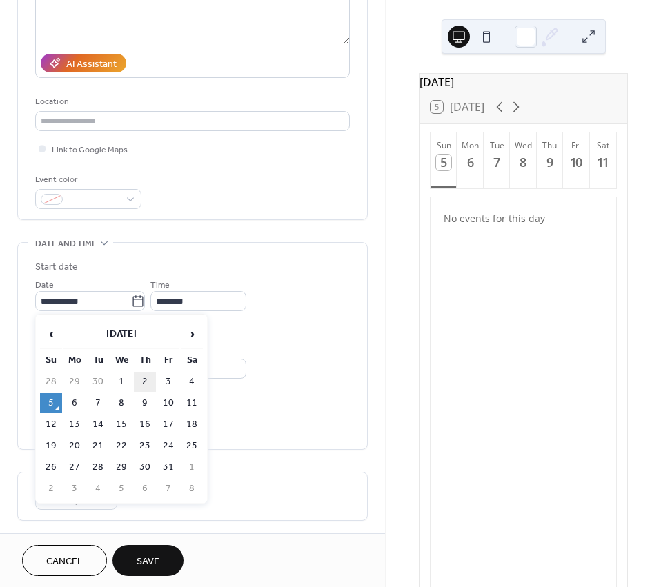
click at [145, 377] on td "2" at bounding box center [145, 382] width 22 height 20
type input "**********"
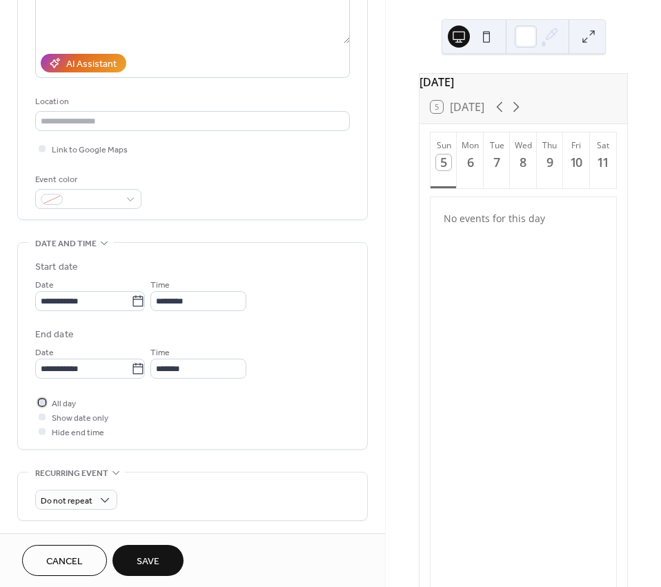
click at [43, 401] on div at bounding box center [42, 402] width 7 height 7
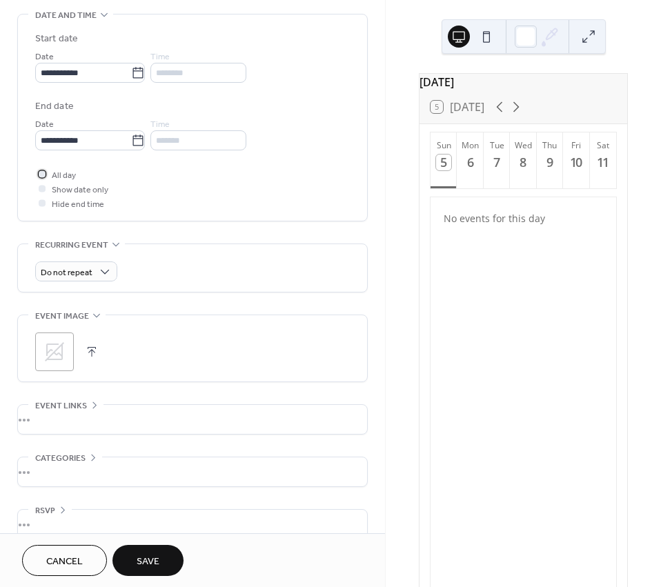
scroll to position [455, 0]
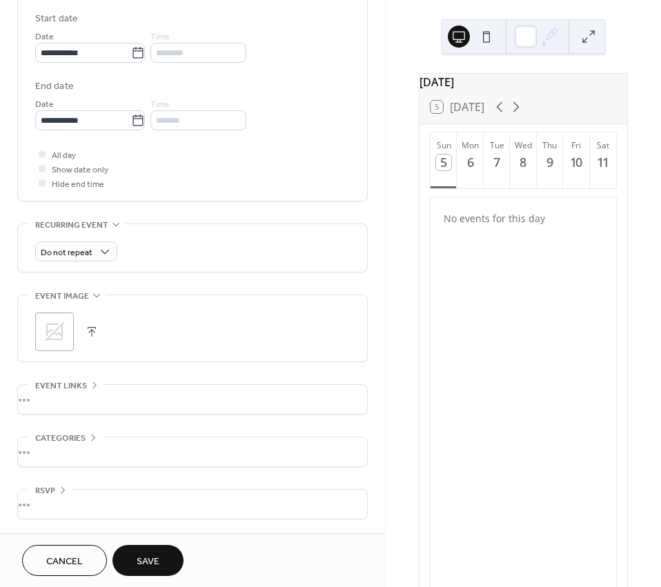
click at [156, 562] on span "Save" at bounding box center [148, 561] width 23 height 14
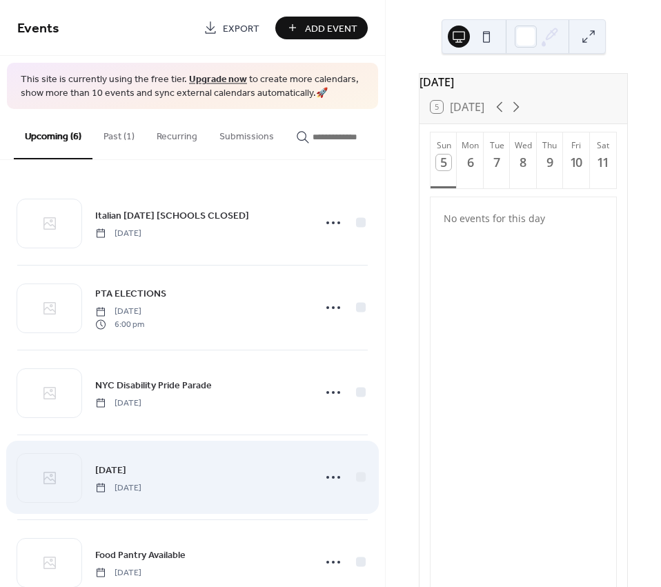
click at [247, 470] on div "Diwali Monday, October 20, 2025" at bounding box center [200, 477] width 210 height 31
click at [332, 478] on icon at bounding box center [333, 477] width 22 height 22
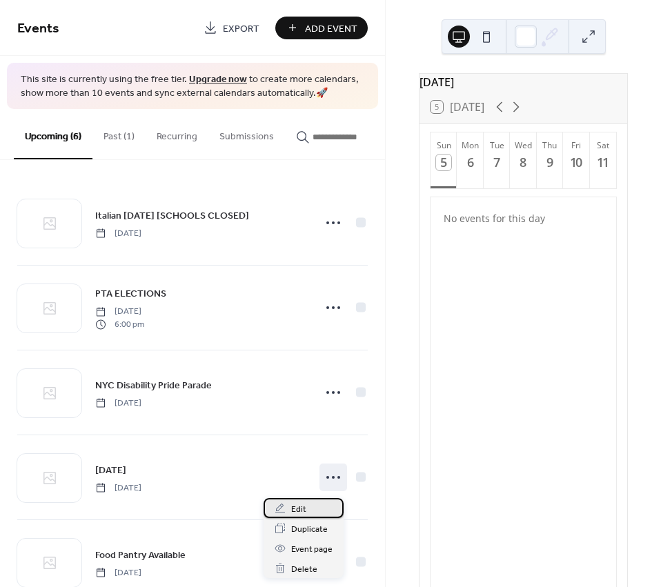
click at [323, 502] on div "Edit" at bounding box center [303, 508] width 80 height 20
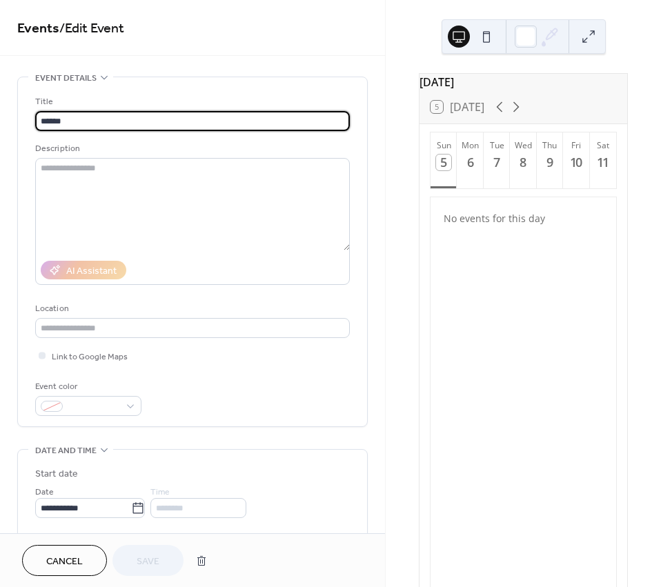
click at [110, 125] on input "******" at bounding box center [192, 121] width 314 height 20
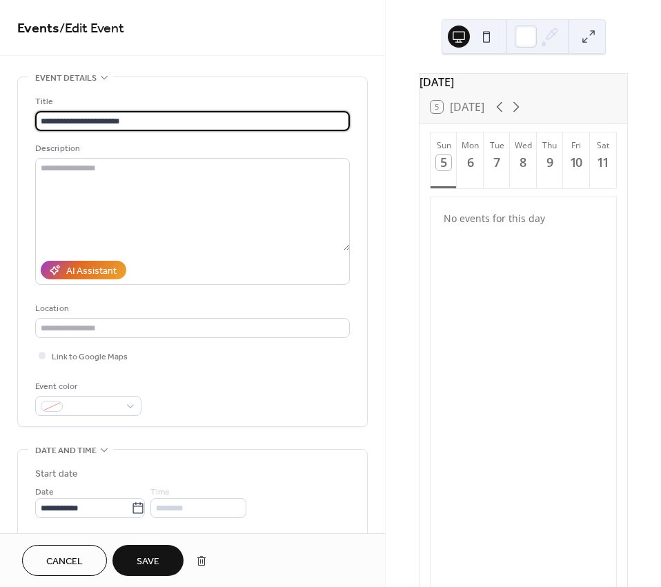
scroll to position [455, 0]
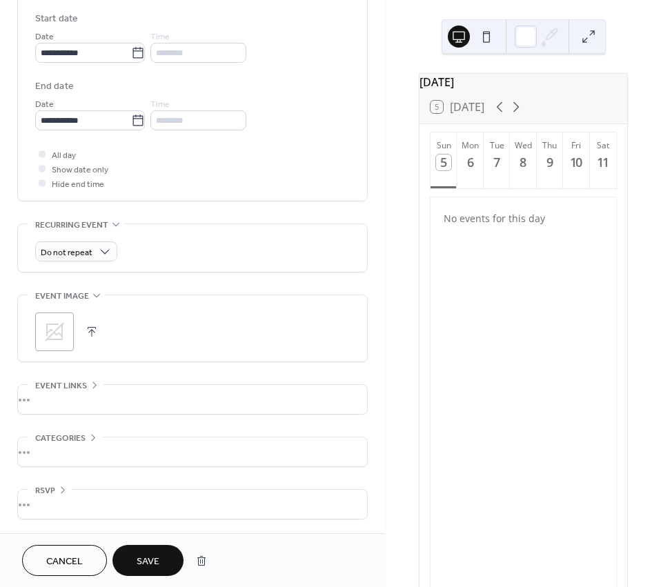
type input "**********"
click at [148, 554] on span "Save" at bounding box center [148, 561] width 23 height 14
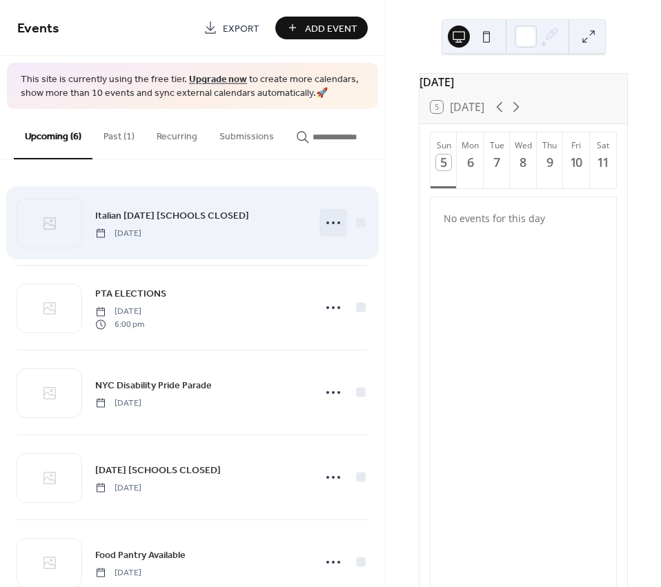
click at [333, 223] on icon at bounding box center [333, 223] width 22 height 22
click at [328, 223] on icon at bounding box center [333, 223] width 22 height 22
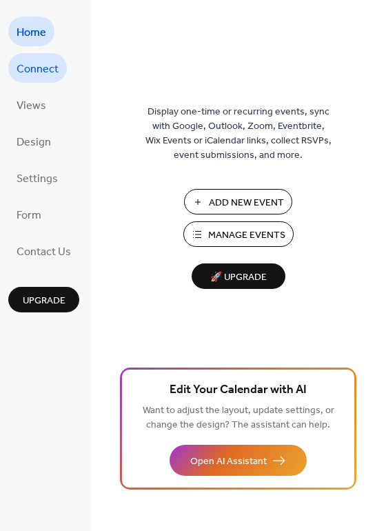
click at [22, 68] on span "Connect" at bounding box center [38, 69] width 42 height 21
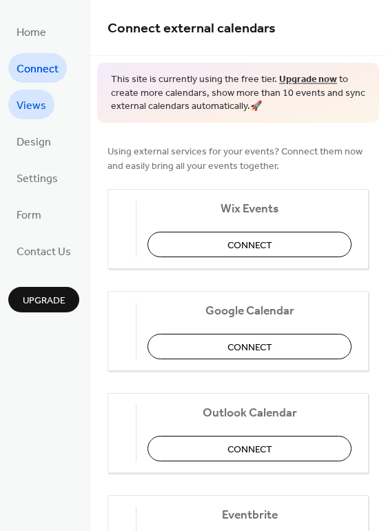
click at [21, 105] on span "Views" at bounding box center [32, 105] width 30 height 21
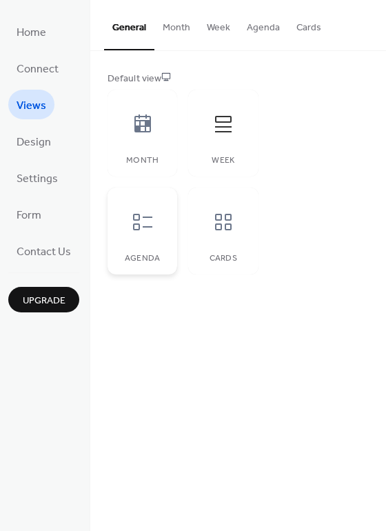
click at [144, 232] on icon at bounding box center [143, 222] width 22 height 22
click at [237, 232] on div at bounding box center [223, 221] width 41 height 41
click at [39, 137] on span "Design" at bounding box center [34, 142] width 34 height 21
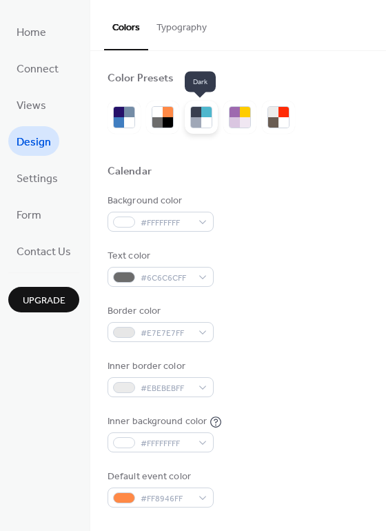
click at [194, 125] on div at bounding box center [196, 122] width 10 height 10
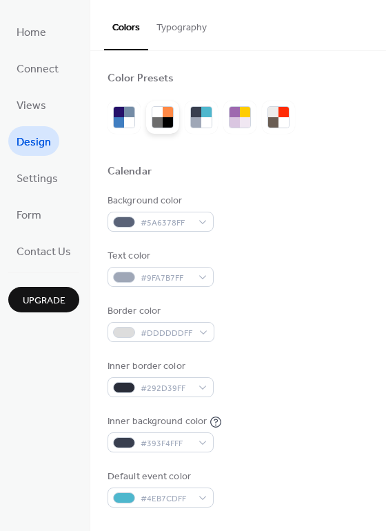
click at [163, 126] on div at bounding box center [168, 122] width 10 height 10
click at [26, 87] on ul "Home Connect Views Design Settings Form Contact Us" at bounding box center [43, 141] width 71 height 249
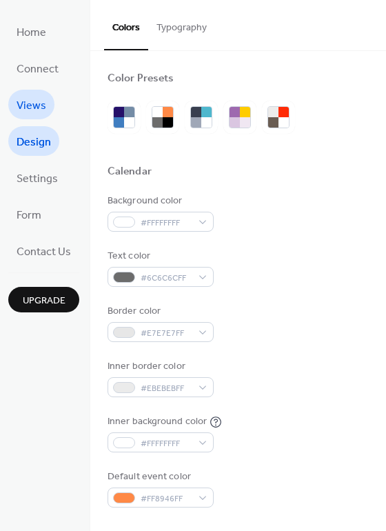
click at [28, 100] on span "Views" at bounding box center [32, 105] width 30 height 21
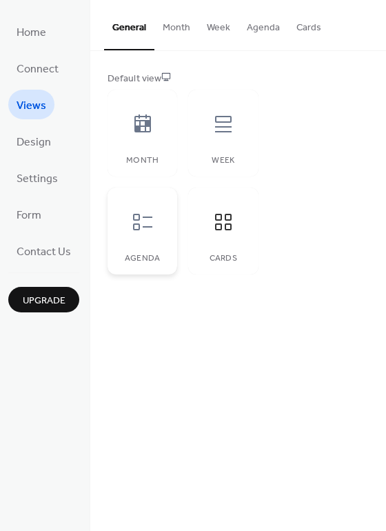
click at [152, 223] on icon at bounding box center [143, 222] width 22 height 22
click at [220, 225] on icon at bounding box center [223, 222] width 17 height 17
click at [122, 240] on div at bounding box center [142, 221] width 41 height 41
click at [42, 143] on span "Design" at bounding box center [34, 142] width 34 height 21
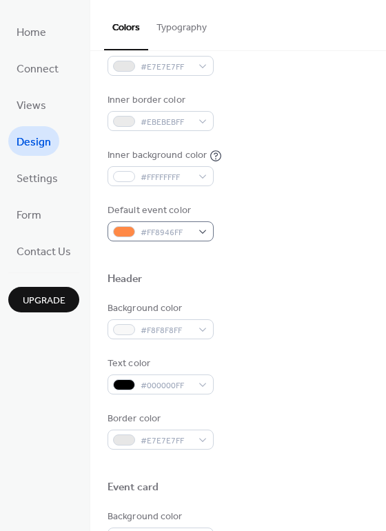
scroll to position [276, 0]
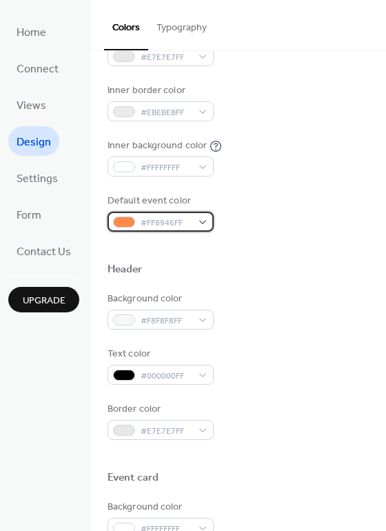
click at [199, 221] on div "#FF8946FF" at bounding box center [161, 222] width 106 height 20
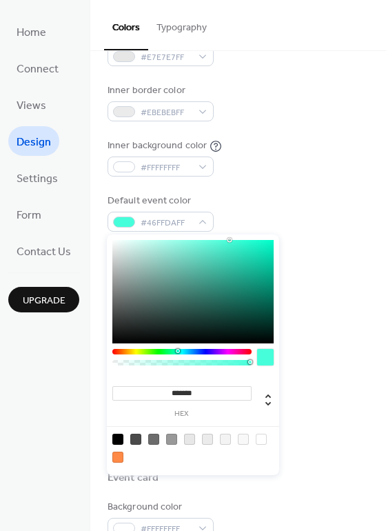
click at [177, 352] on div at bounding box center [181, 352] width 139 height 6
drag, startPoint x: 224, startPoint y: 299, endPoint x: 275, endPoint y: 270, distance: 58.7
click at [274, 270] on div at bounding box center [192, 291] width 161 height 103
drag, startPoint x: 241, startPoint y: 294, endPoint x: 258, endPoint y: 281, distance: 22.1
click at [258, 281] on div at bounding box center [192, 291] width 161 height 103
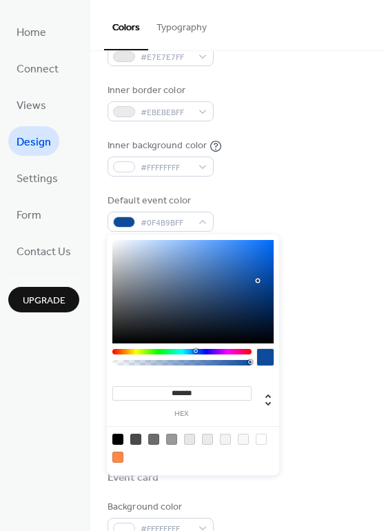
click at [195, 351] on div at bounding box center [181, 352] width 139 height 6
click at [259, 355] on div at bounding box center [265, 357] width 17 height 17
click at [186, 441] on div at bounding box center [189, 439] width 11 height 11
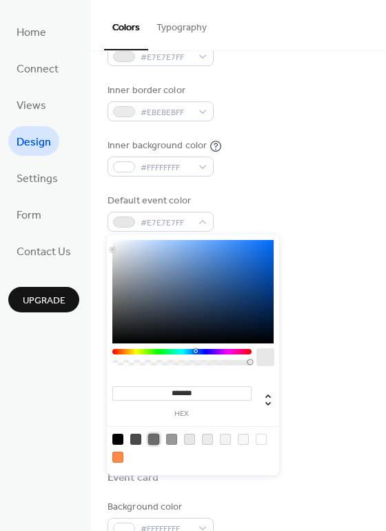
click at [157, 437] on div at bounding box center [153, 439] width 11 height 11
click at [119, 439] on div at bounding box center [117, 439] width 11 height 11
type input "*******"
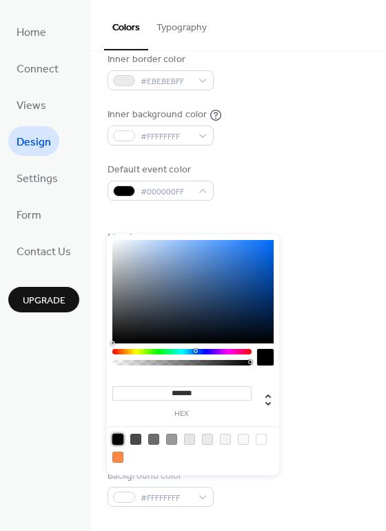
scroll to position [483, 0]
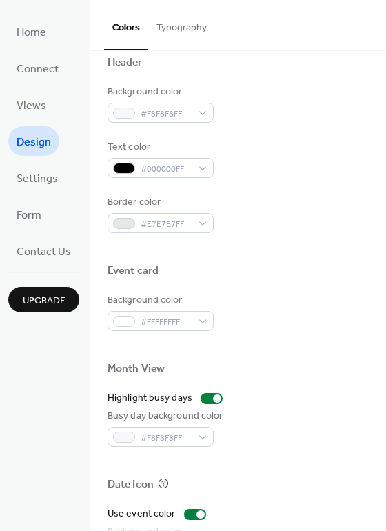
click at [309, 182] on div "Background color #F8F8F8FF Text color #000000FF Border color #E7E7E7FF" at bounding box center [238, 159] width 261 height 148
click at [197, 226] on div "#E7E7E7FF" at bounding box center [161, 223] width 106 height 20
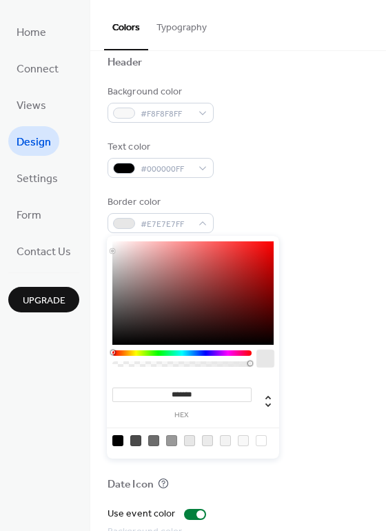
click at [117, 440] on div at bounding box center [117, 440] width 11 height 11
type input "*******"
click at [319, 349] on div at bounding box center [238, 346] width 261 height 31
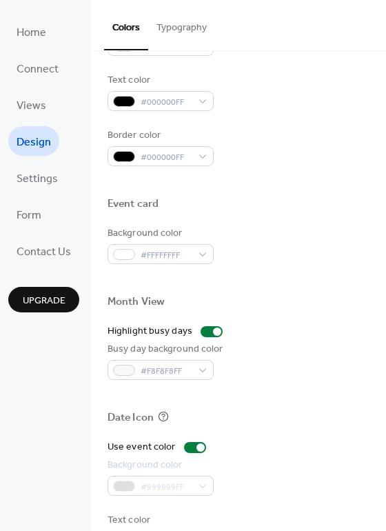
scroll to position [590, 0]
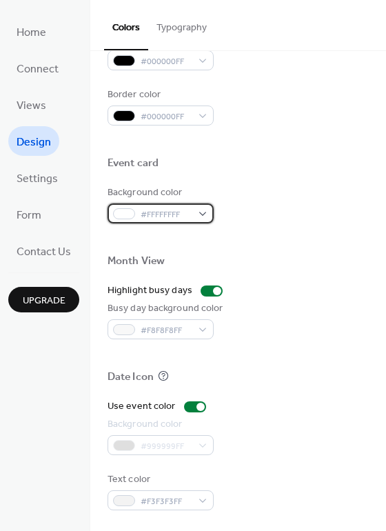
click at [198, 205] on div "#FFFFFFFF" at bounding box center [161, 213] width 106 height 20
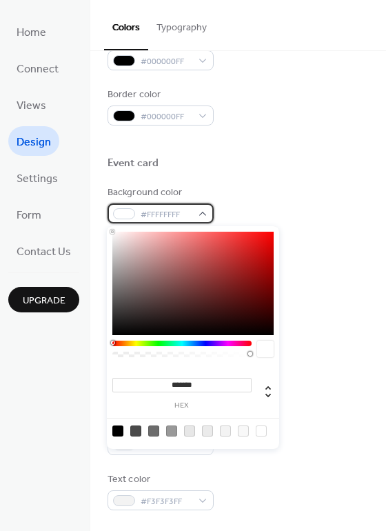
click at [205, 211] on div "#FFFFFFFF" at bounding box center [161, 213] width 106 height 20
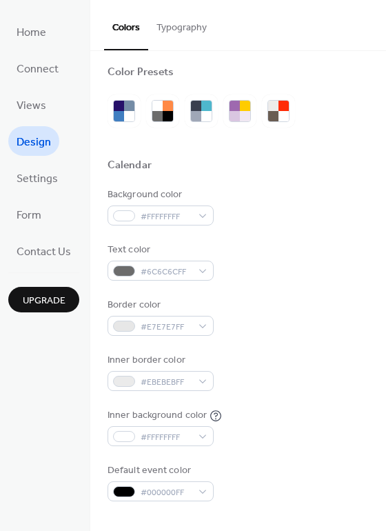
scroll to position [0, 0]
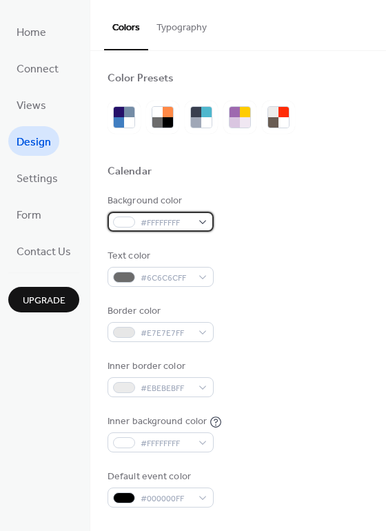
click at [196, 231] on div "#FFFFFFFF" at bounding box center [161, 222] width 106 height 20
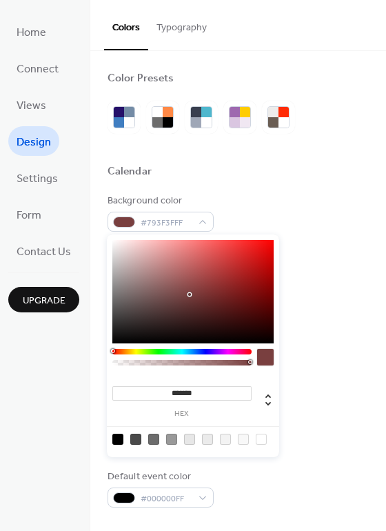
click at [190, 294] on div at bounding box center [192, 291] width 161 height 103
drag, startPoint x: 142, startPoint y: 271, endPoint x: 101, endPoint y: 230, distance: 58.0
click at [101, 230] on body "Home Connect Views Design Settings Form Contact Us Upgrade Design Upgrade Color…" at bounding box center [193, 265] width 386 height 531
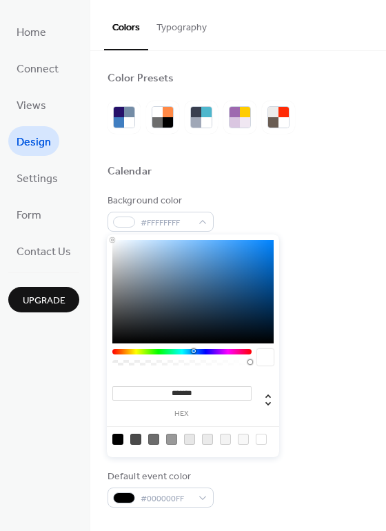
click at [193, 352] on div at bounding box center [181, 352] width 139 height 6
drag, startPoint x: 203, startPoint y: 274, endPoint x: 148, endPoint y: 223, distance: 75.7
click at [148, 223] on body "Home Connect Views Design Settings Form Contact Us Upgrade Design Upgrade Color…" at bounding box center [193, 265] width 386 height 531
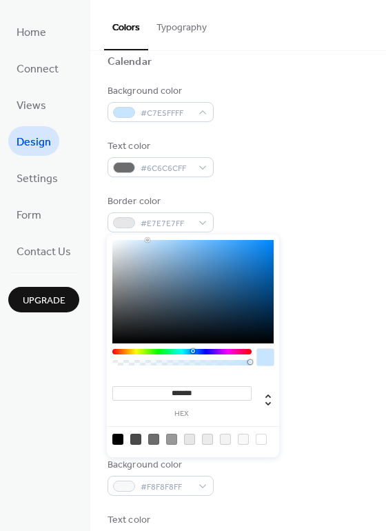
scroll to position [207, 0]
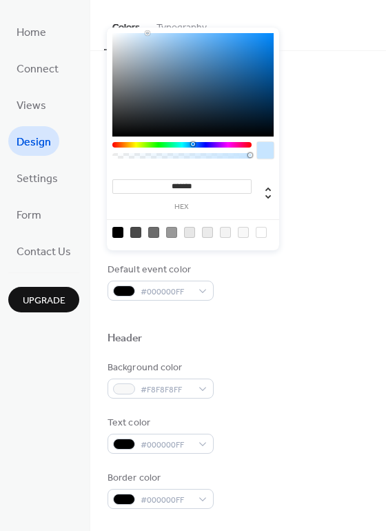
click at [265, 232] on div at bounding box center [261, 232] width 11 height 11
type input "*******"
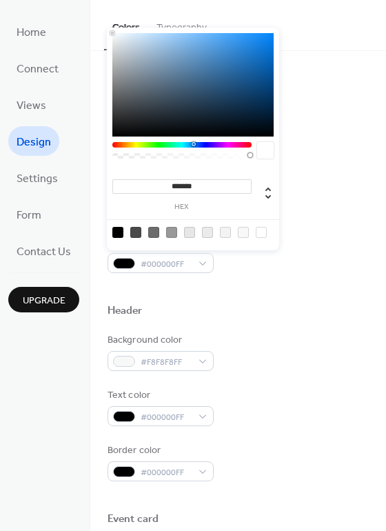
scroll to position [276, 0]
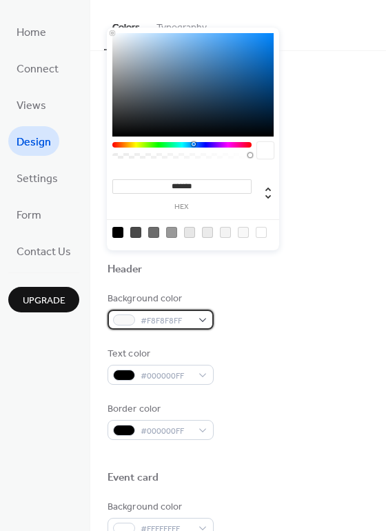
click at [210, 321] on div "#F8F8F8FF" at bounding box center [161, 320] width 106 height 20
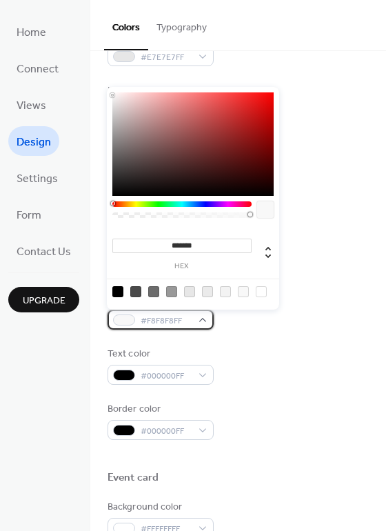
click at [210, 321] on div "#F8F8F8FF" at bounding box center [161, 320] width 106 height 20
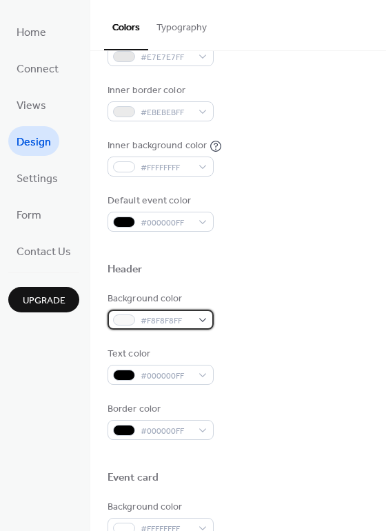
click at [210, 321] on div "#F8F8F8FF" at bounding box center [161, 320] width 106 height 20
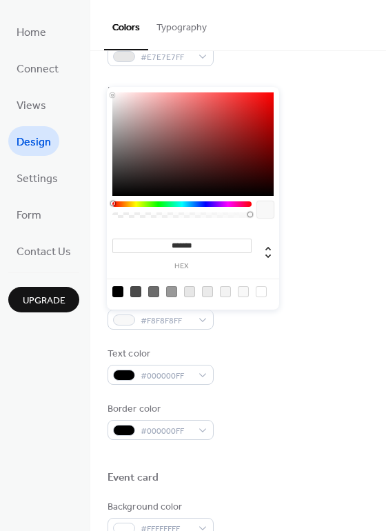
click at [172, 208] on div at bounding box center [181, 212] width 139 height 23
click at [183, 201] on div at bounding box center [181, 204] width 139 height 6
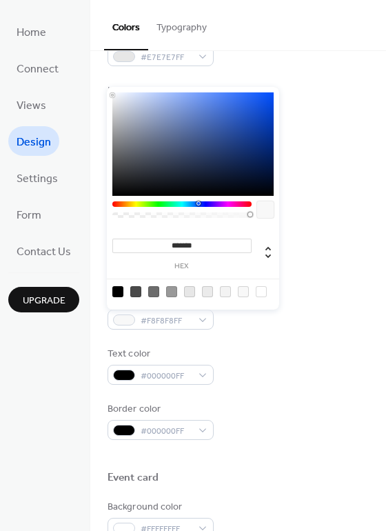
click at [198, 205] on div at bounding box center [181, 204] width 139 height 6
drag, startPoint x: 217, startPoint y: 132, endPoint x: 216, endPoint y: 114, distance: 17.9
click at [216, 114] on div at bounding box center [192, 143] width 161 height 103
type input "*******"
drag, startPoint x: 216, startPoint y: 112, endPoint x: 184, endPoint y: 97, distance: 34.9
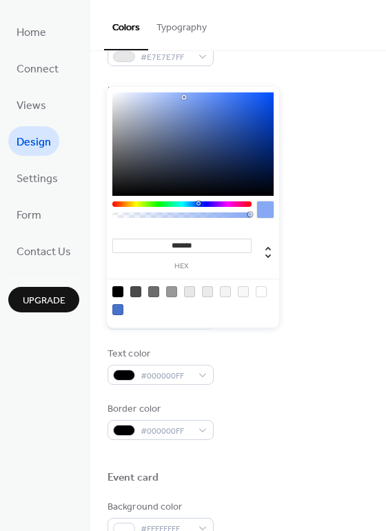
click at [184, 97] on div at bounding box center [192, 143] width 161 height 103
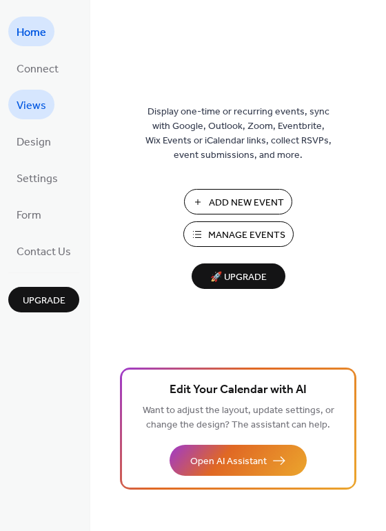
click at [43, 91] on link "Views" at bounding box center [31, 105] width 46 height 30
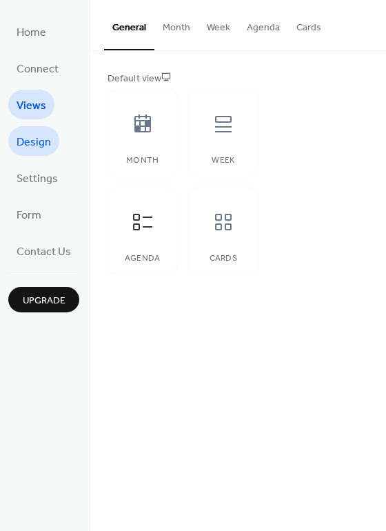
click at [34, 139] on span "Design" at bounding box center [34, 142] width 34 height 21
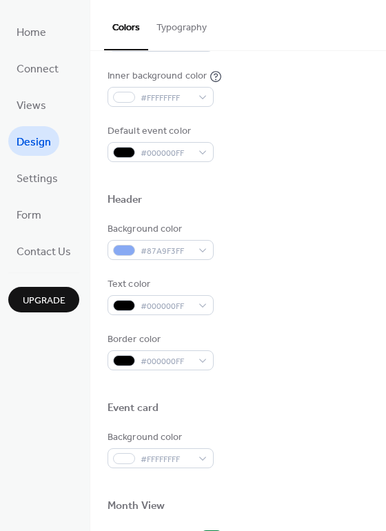
scroll to position [314, 0]
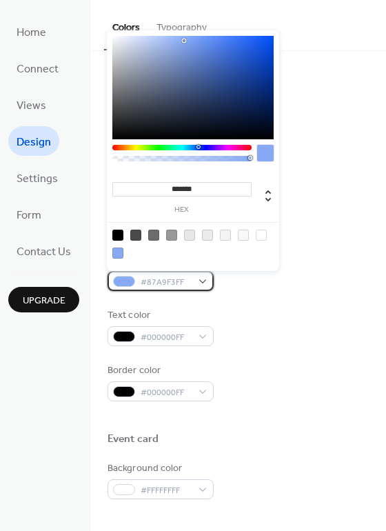
click at [203, 279] on div "#87A9F3FF" at bounding box center [161, 281] width 106 height 20
click at [114, 233] on div at bounding box center [117, 235] width 11 height 11
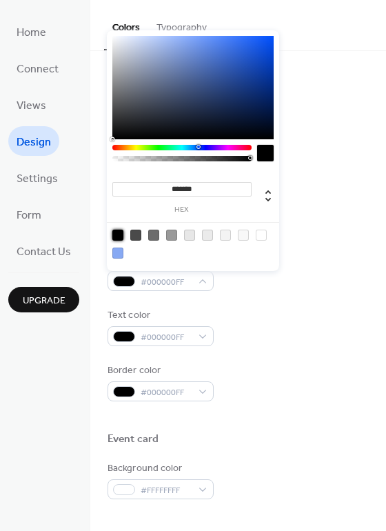
click at [120, 249] on div at bounding box center [117, 253] width 11 height 11
type input "*******"
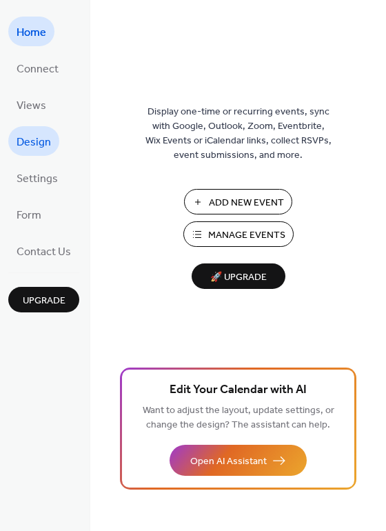
click at [49, 152] on span "Design" at bounding box center [34, 142] width 34 height 21
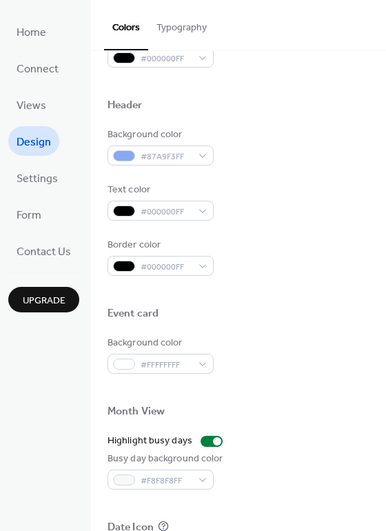
scroll to position [414, 0]
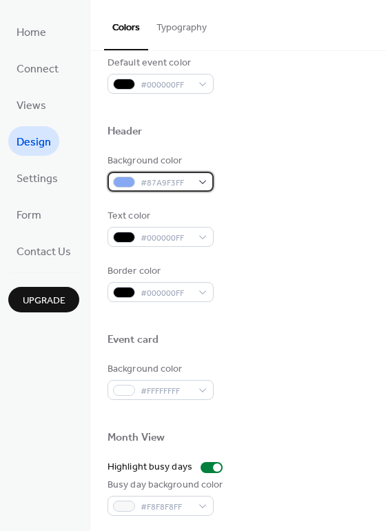
click at [202, 179] on div "#87A9F3FF" at bounding box center [161, 182] width 106 height 20
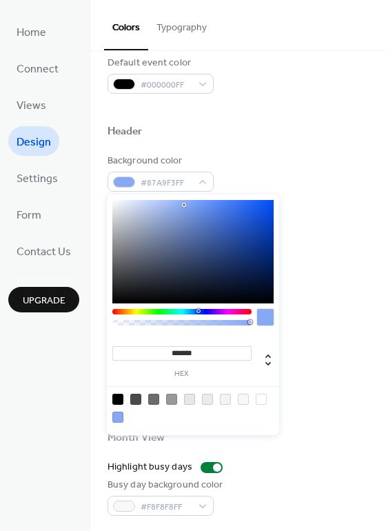
drag, startPoint x: 222, startPoint y: 352, endPoint x: 111, endPoint y: 348, distance: 111.1
click at [111, 348] on div "******* hex" at bounding box center [179, 360] width 143 height 34
paste input
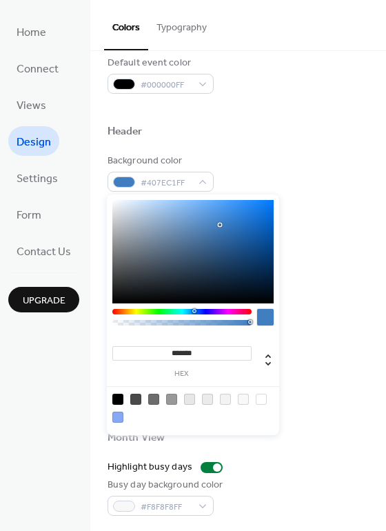
type input "*******"
click at [334, 301] on div "Border color #000000FF" at bounding box center [238, 283] width 261 height 38
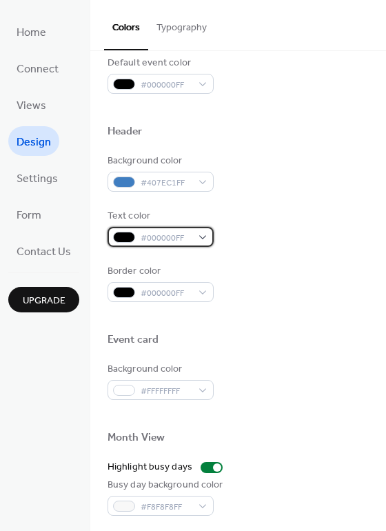
click at [201, 233] on div "#000000FF" at bounding box center [161, 237] width 106 height 20
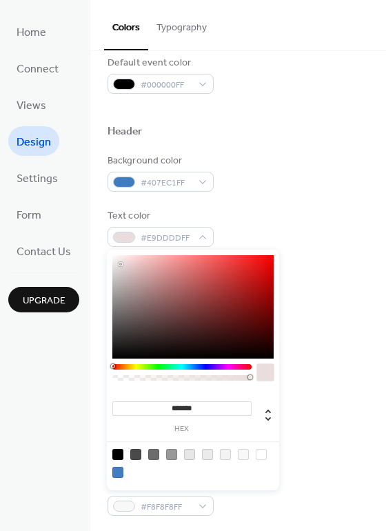
type input "*******"
drag, startPoint x: 152, startPoint y: 317, endPoint x: 101, endPoint y: 237, distance: 95.1
click at [101, 237] on body "Home Connect Views Design Settings Form Contact Us Upgrade Design Upgrade Color…" at bounding box center [193, 265] width 386 height 531
click at [303, 217] on div "Text color #FFFFFFFF" at bounding box center [238, 228] width 261 height 38
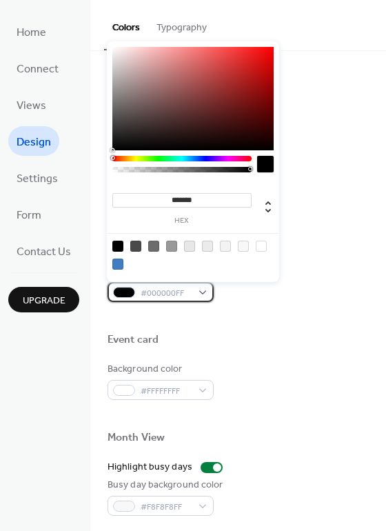
click at [201, 295] on div "#000000FF" at bounding box center [161, 292] width 106 height 20
click at [120, 264] on div at bounding box center [117, 264] width 11 height 11
type input "*******"
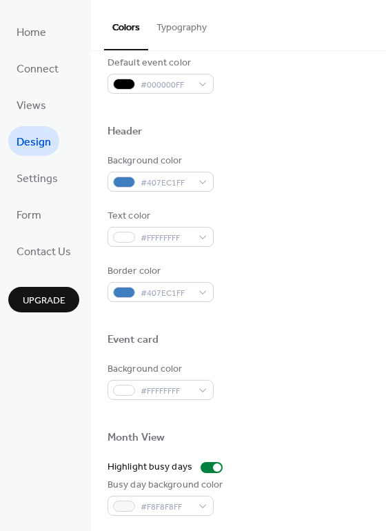
click at [350, 223] on div "Text color #FFFFFFFF" at bounding box center [238, 228] width 261 height 38
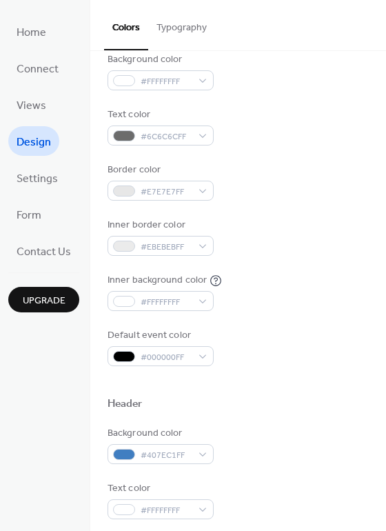
scroll to position [138, 0]
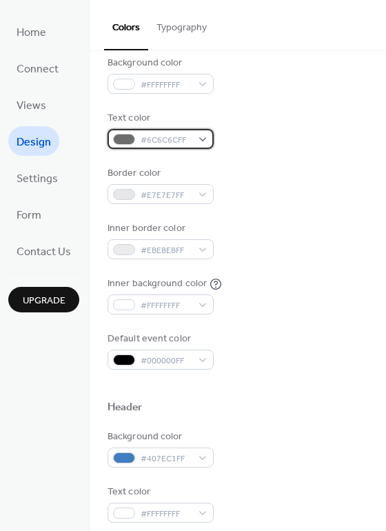
click at [201, 139] on div "#6C6C6CFF" at bounding box center [161, 139] width 106 height 20
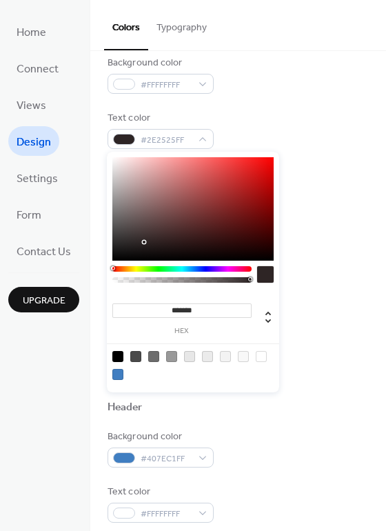
type input "*******"
drag, startPoint x: 144, startPoint y: 242, endPoint x: 85, endPoint y: 268, distance: 64.6
click at [85, 268] on body "Home Connect Views Design Settings Form Contact Us Upgrade Design Upgrade Color…" at bounding box center [193, 265] width 386 height 531
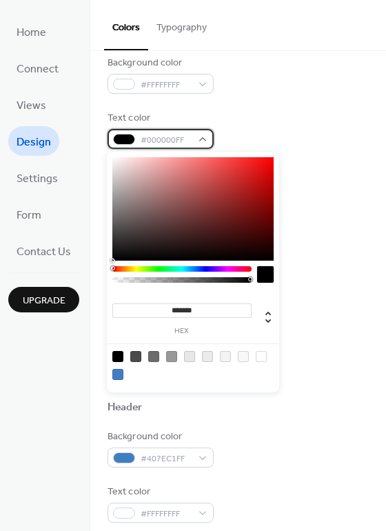
click at [181, 138] on span "#000000FF" at bounding box center [166, 140] width 51 height 14
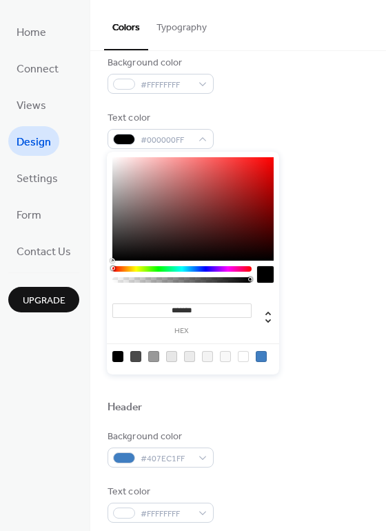
click at [330, 100] on div "Background color #FFFFFFFF Text color #000000FF Border color #E7E7E7FF Inner bo…" at bounding box center [238, 213] width 261 height 314
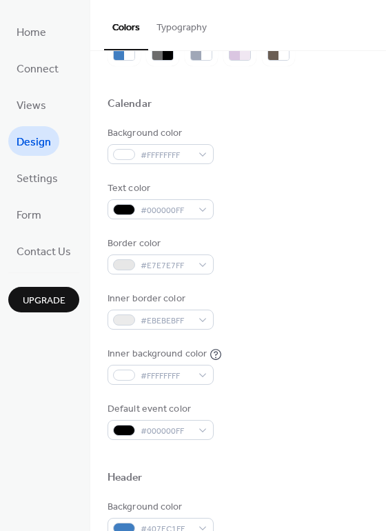
scroll to position [69, 0]
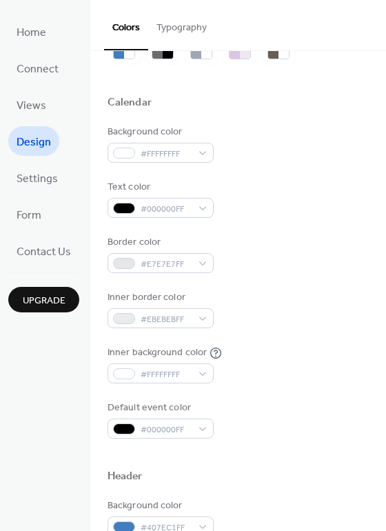
click at [206, 303] on div "Inner border color" at bounding box center [159, 297] width 103 height 14
click at [204, 321] on div "#EBEBEBFF" at bounding box center [161, 318] width 106 height 20
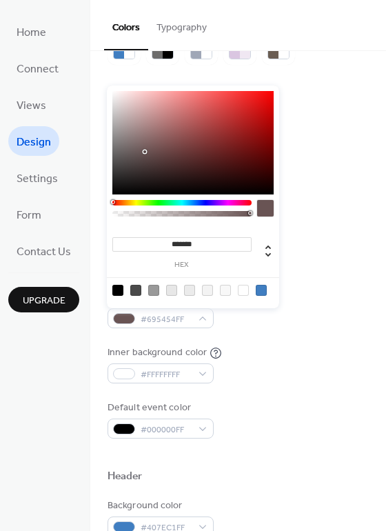
type input "*******"
drag, startPoint x: 145, startPoint y: 152, endPoint x: 99, endPoint y: 71, distance: 92.6
click at [99, 71] on body "Home Connect Views Design Settings Form Contact Us Upgrade Design Upgrade Color…" at bounding box center [193, 265] width 386 height 531
click at [332, 192] on div "Text color #000000FF" at bounding box center [238, 199] width 261 height 38
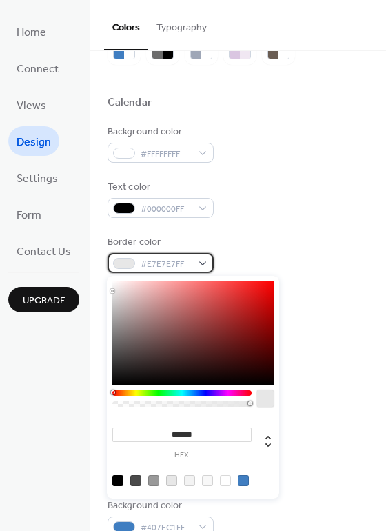
click at [178, 264] on span "#E7E7E7FF" at bounding box center [166, 264] width 51 height 14
type input "*******"
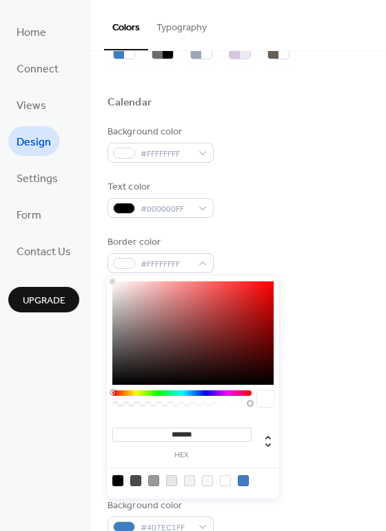
drag, startPoint x: 141, startPoint y: 325, endPoint x: 98, endPoint y: 253, distance: 84.1
click at [98, 253] on body "Home Connect Views Design Settings Form Contact Us Upgrade Design Upgrade Color…" at bounding box center [193, 265] width 386 height 531
click at [285, 191] on div "Text color #000000FF" at bounding box center [238, 199] width 261 height 38
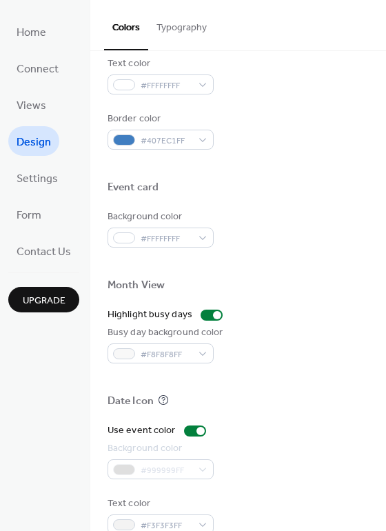
scroll to position [590, 0]
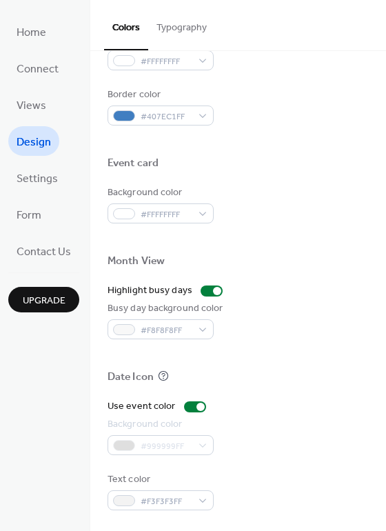
click at [211, 427] on label "Background color" at bounding box center [161, 424] width 106 height 14
click at [207, 443] on div "#999999FF" at bounding box center [161, 445] width 106 height 20
click at [201, 454] on div "#999999FF" at bounding box center [161, 445] width 106 height 20
click at [197, 447] on div "#999999FF" at bounding box center [161, 445] width 106 height 20
click at [187, 497] on span "#F3F3F3FF" at bounding box center [166, 501] width 51 height 14
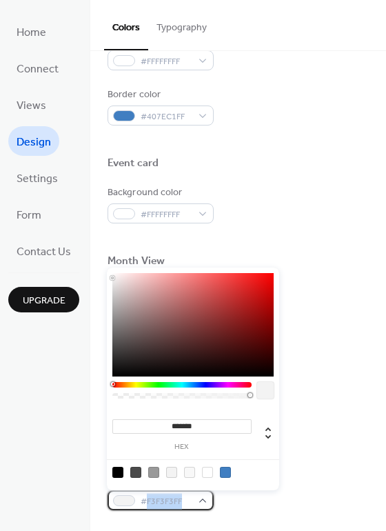
click at [187, 497] on span "#F3F3F3FF" at bounding box center [166, 501] width 51 height 14
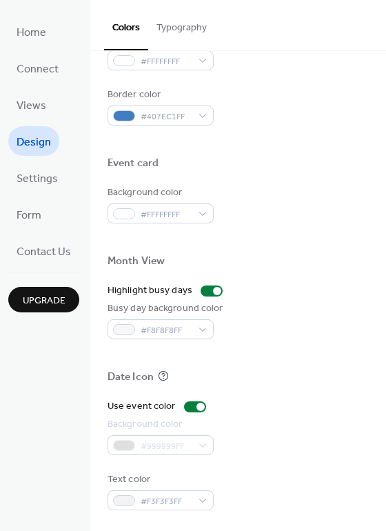
click at [234, 492] on div "Text color #F3F3F3FF" at bounding box center [238, 491] width 261 height 38
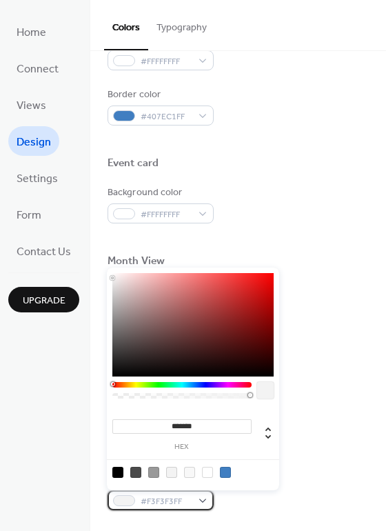
click at [208, 503] on div "#F3F3F3FF" at bounding box center [161, 500] width 106 height 20
drag, startPoint x: 173, startPoint y: 332, endPoint x: 94, endPoint y: 247, distance: 115.6
click at [94, 247] on body "Home Connect Views Design Settings Form Contact Us Upgrade Design Upgrade Color…" at bounding box center [193, 265] width 386 height 531
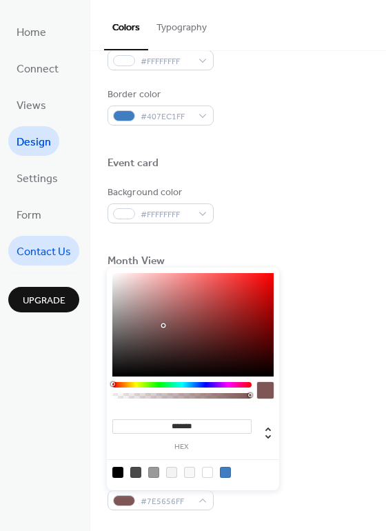
type input "*******"
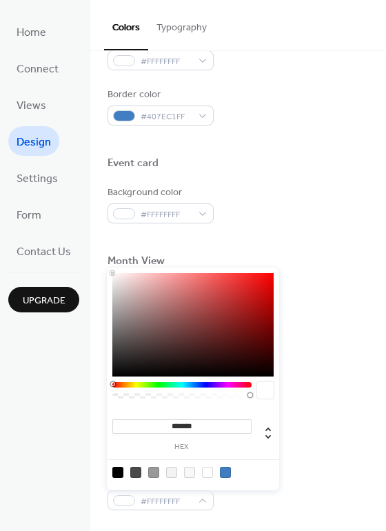
drag, startPoint x: 163, startPoint y: 325, endPoint x: 26, endPoint y: 193, distance: 190.2
click at [26, 193] on body "Home Connect Views Design Settings Form Contact Us Upgrade Design Upgrade Color…" at bounding box center [193, 265] width 386 height 531
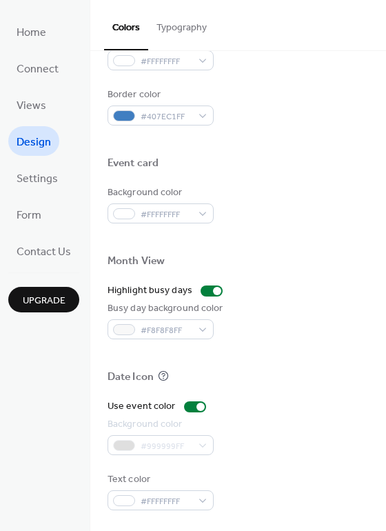
click at [305, 230] on div at bounding box center [238, 238] width 261 height 31
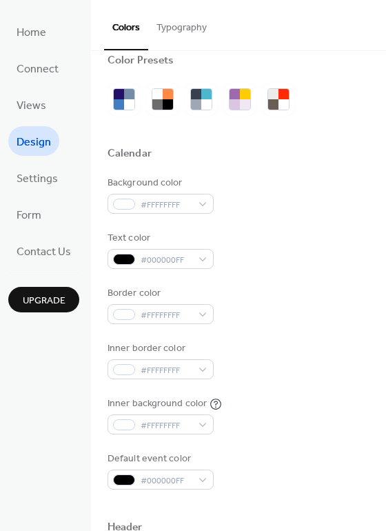
scroll to position [0, 0]
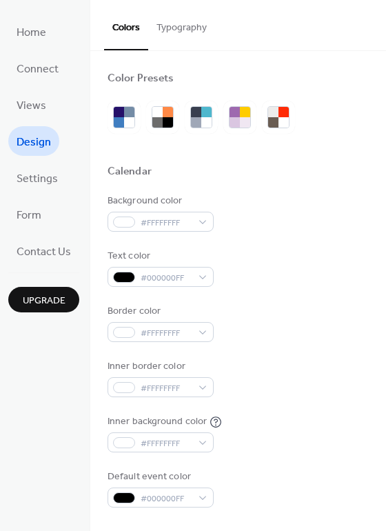
click at [185, 22] on button "Typography" at bounding box center [181, 24] width 67 height 49
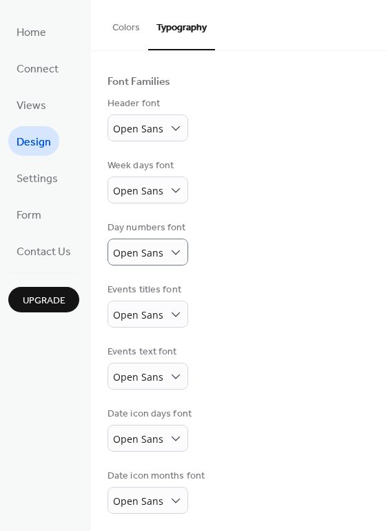
scroll to position [81, 0]
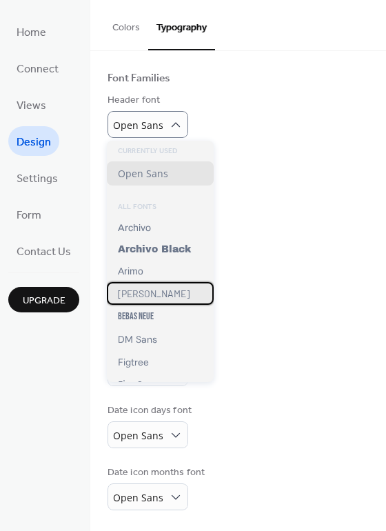
click at [145, 291] on span "[PERSON_NAME]" at bounding box center [154, 294] width 72 height 12
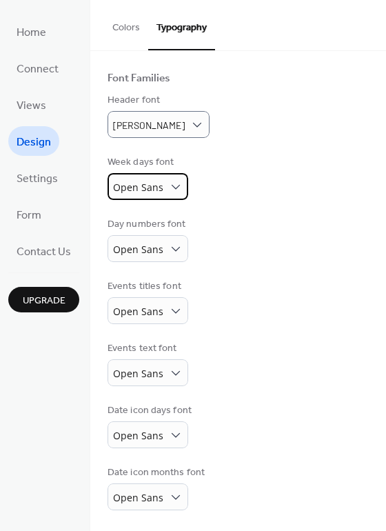
click at [160, 186] on span "Open Sans" at bounding box center [138, 187] width 50 height 13
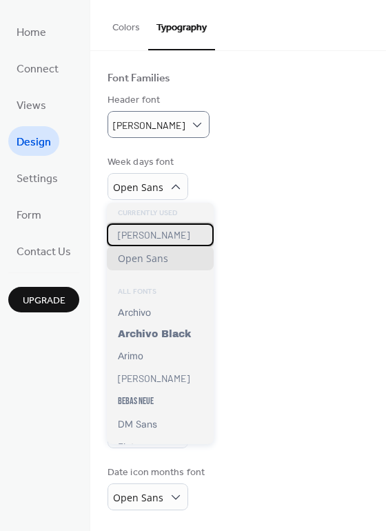
click at [148, 234] on div "[PERSON_NAME]" at bounding box center [160, 234] width 107 height 23
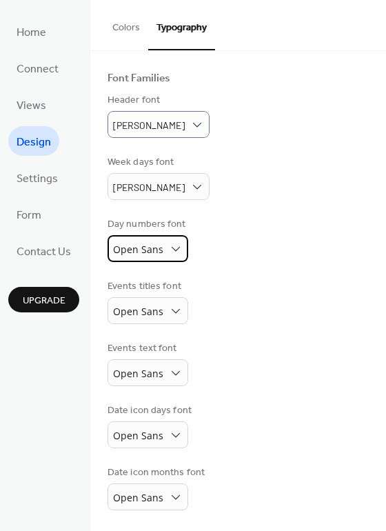
click at [148, 253] on span "Open Sans" at bounding box center [138, 249] width 50 height 13
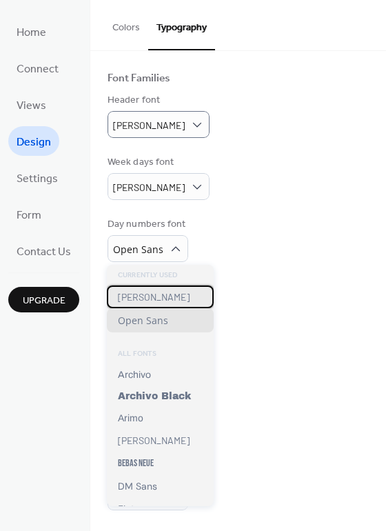
click at [145, 291] on span "[PERSON_NAME]" at bounding box center [154, 297] width 72 height 12
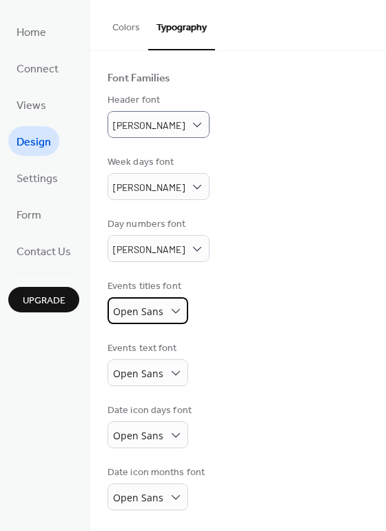
click at [145, 303] on span "Open Sans" at bounding box center [138, 312] width 50 height 19
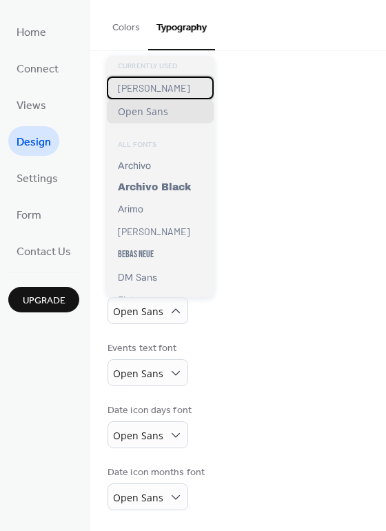
click at [154, 92] on div "[PERSON_NAME]" at bounding box center [160, 88] width 107 height 23
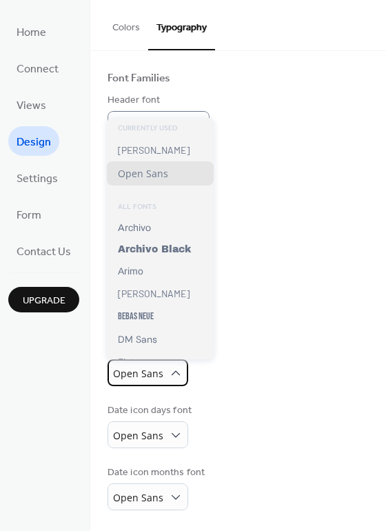
click at [159, 371] on span "Open Sans" at bounding box center [138, 373] width 50 height 13
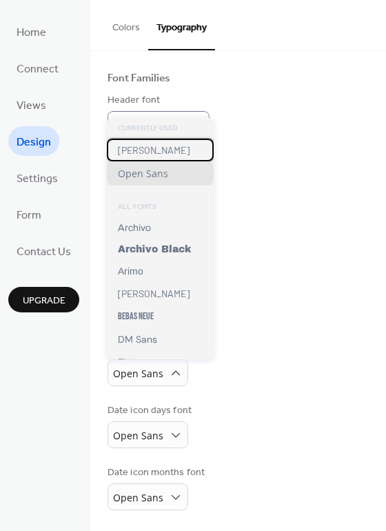
click at [163, 152] on div "[PERSON_NAME]" at bounding box center [160, 150] width 107 height 23
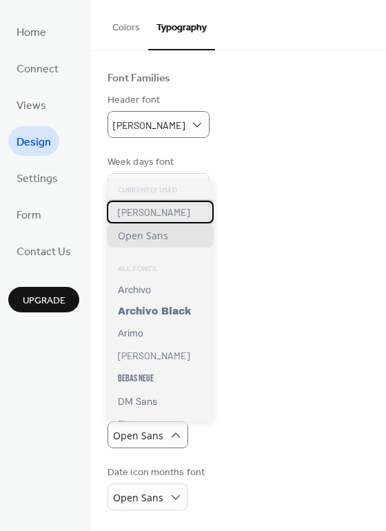
click at [154, 206] on div "[PERSON_NAME]" at bounding box center [160, 212] width 107 height 23
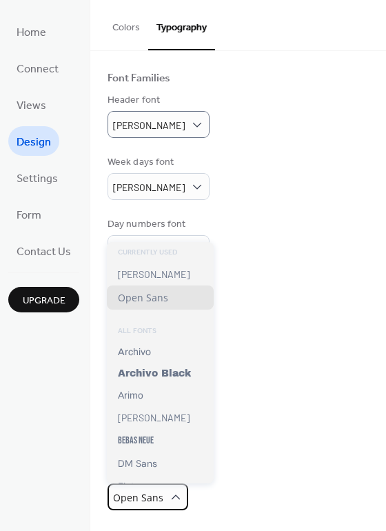
click at [158, 492] on span "Open Sans" at bounding box center [138, 497] width 50 height 13
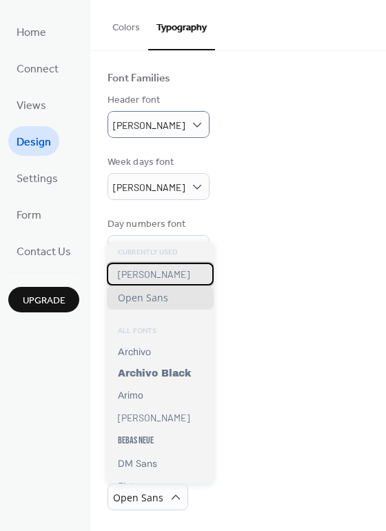
click at [154, 270] on div "[PERSON_NAME]" at bounding box center [160, 274] width 107 height 23
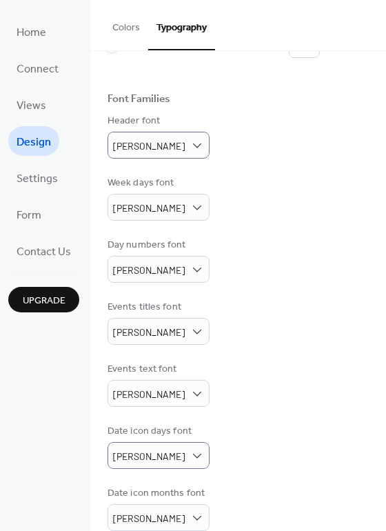
scroll to position [0, 0]
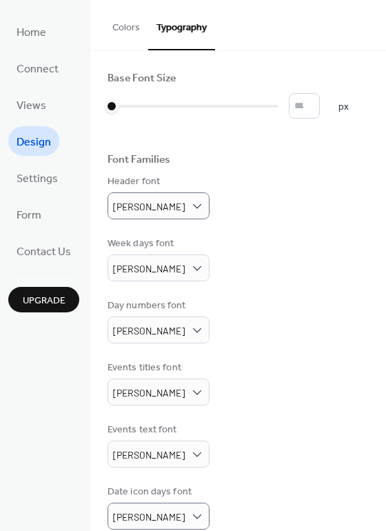
click at [120, 28] on button "Colors" at bounding box center [126, 24] width 44 height 49
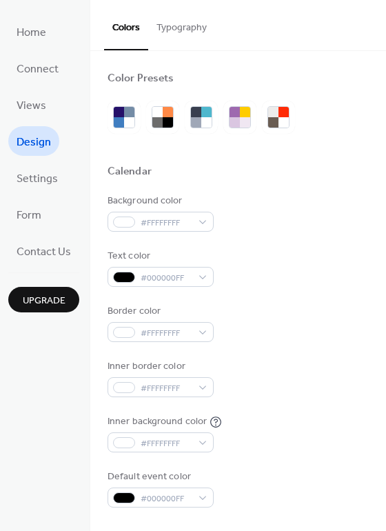
click at [121, 31] on button "Colors" at bounding box center [126, 25] width 44 height 50
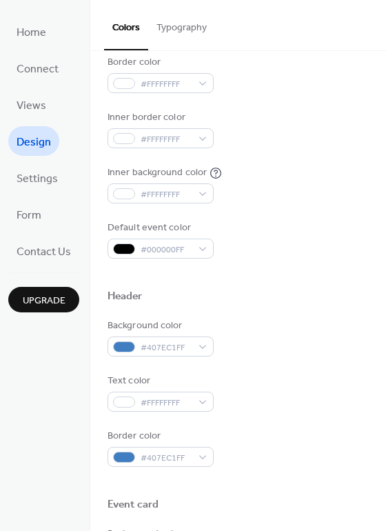
scroll to position [345, 0]
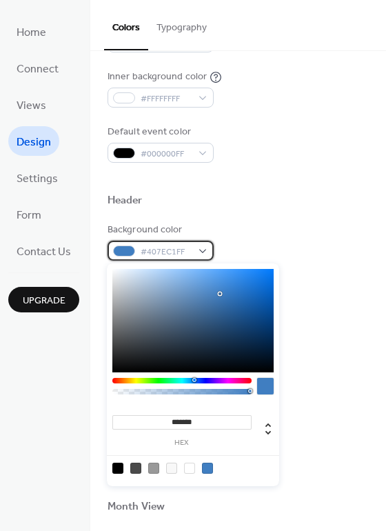
click at [210, 245] on div "#407EC1FF" at bounding box center [161, 251] width 106 height 20
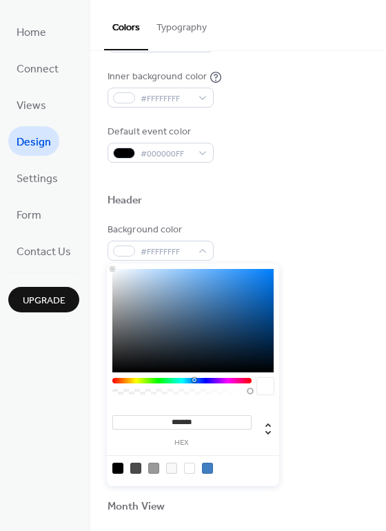
drag, startPoint x: 132, startPoint y: 272, endPoint x: 80, endPoint y: 243, distance: 59.3
click at [80, 243] on body "Home Connect Views Design Settings Form Contact Us Upgrade Design Upgrade Color…" at bounding box center [193, 265] width 386 height 531
drag, startPoint x: 148, startPoint y: 303, endPoint x: 201, endPoint y: 297, distance: 53.4
click at [201, 297] on div at bounding box center [192, 320] width 161 height 103
drag, startPoint x: 216, startPoint y: 332, endPoint x: 220, endPoint y: 349, distance: 17.1
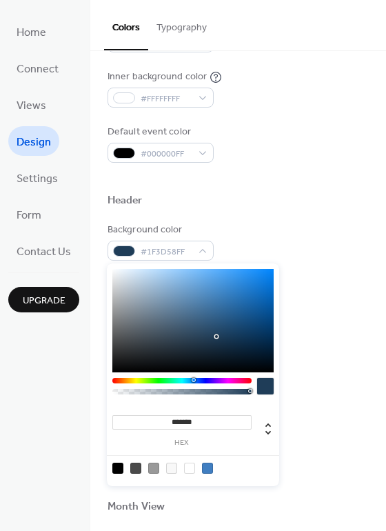
click at [218, 341] on div at bounding box center [192, 320] width 161 height 103
type input "*******"
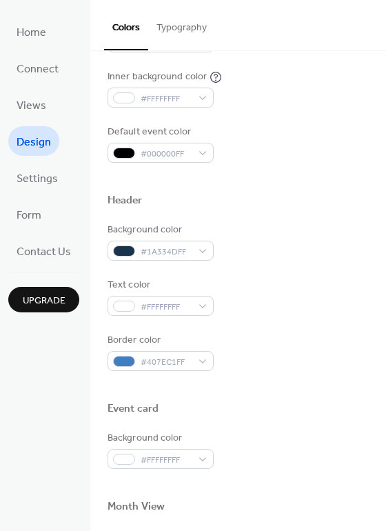
click at [342, 332] on div "Background color #1A334DFF Text color #FFFFFFFF Border color #407EC1FF" at bounding box center [238, 297] width 261 height 148
click at [185, 253] on span "#1A334DFF" at bounding box center [166, 252] width 51 height 14
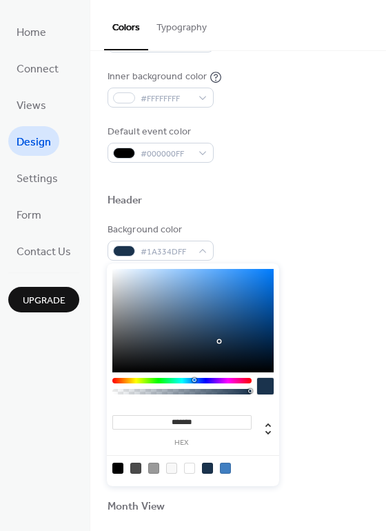
drag, startPoint x: 219, startPoint y: 421, endPoint x: 125, endPoint y: 420, distance: 93.8
click at [121, 421] on input "*******" at bounding box center [181, 422] width 139 height 14
paste input
type input "*******"
click at [329, 285] on div "Text color #FFFFFFFF" at bounding box center [238, 297] width 261 height 38
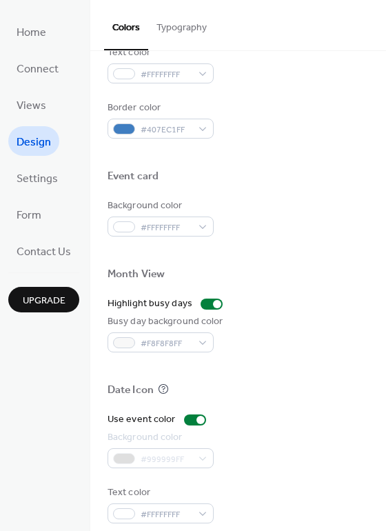
scroll to position [590, 0]
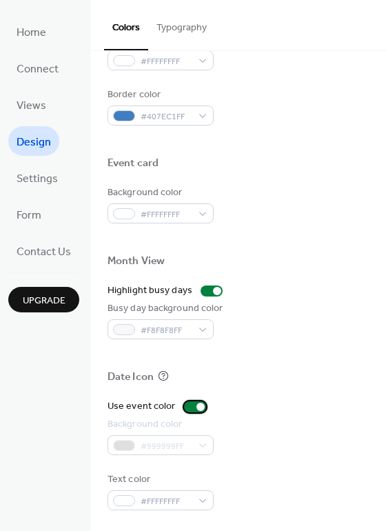
click at [197, 410] on div at bounding box center [201, 407] width 8 height 8
click at [186, 411] on div at bounding box center [195, 406] width 22 height 11
